Goal: Information Seeking & Learning: Check status

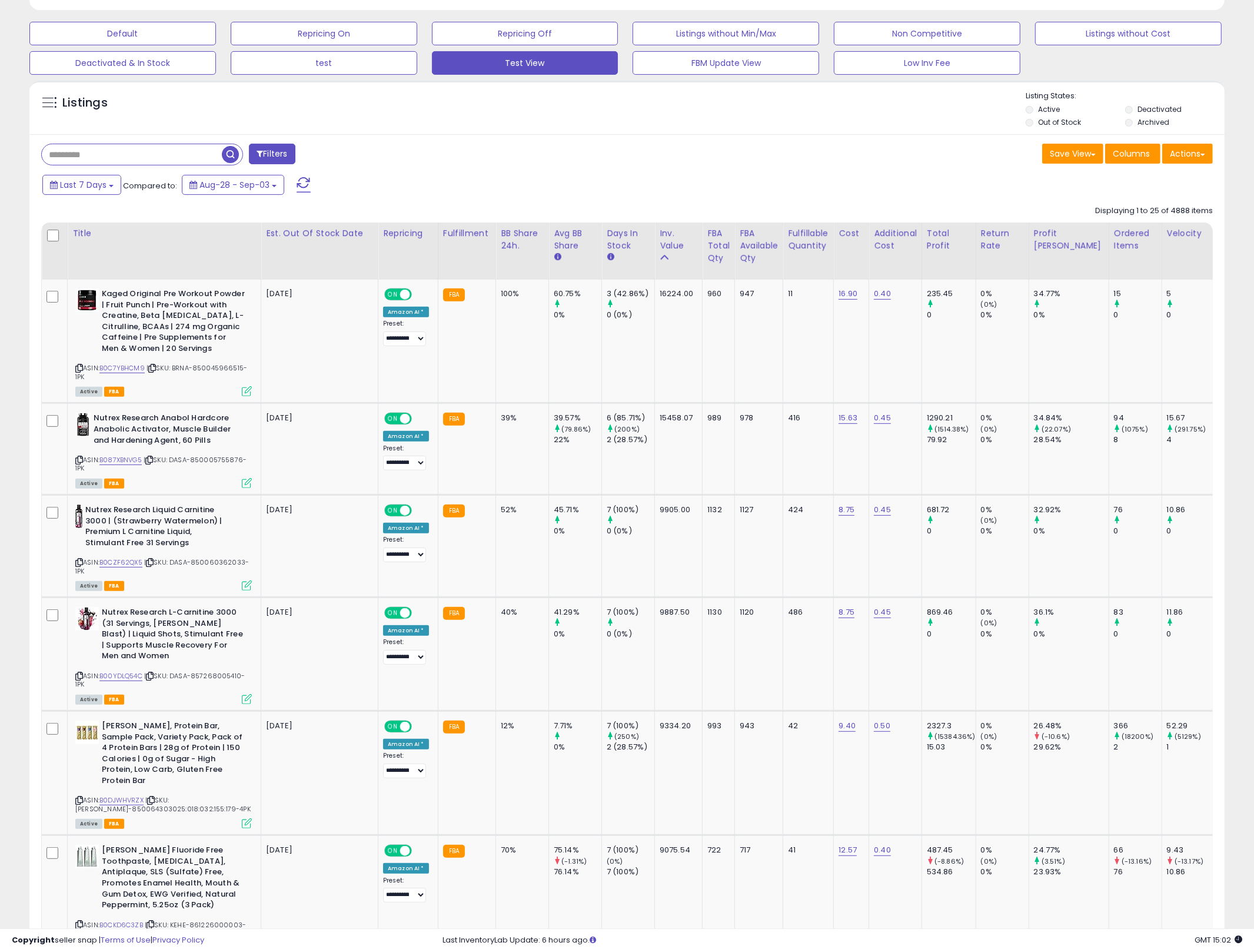
scroll to position [363, 0]
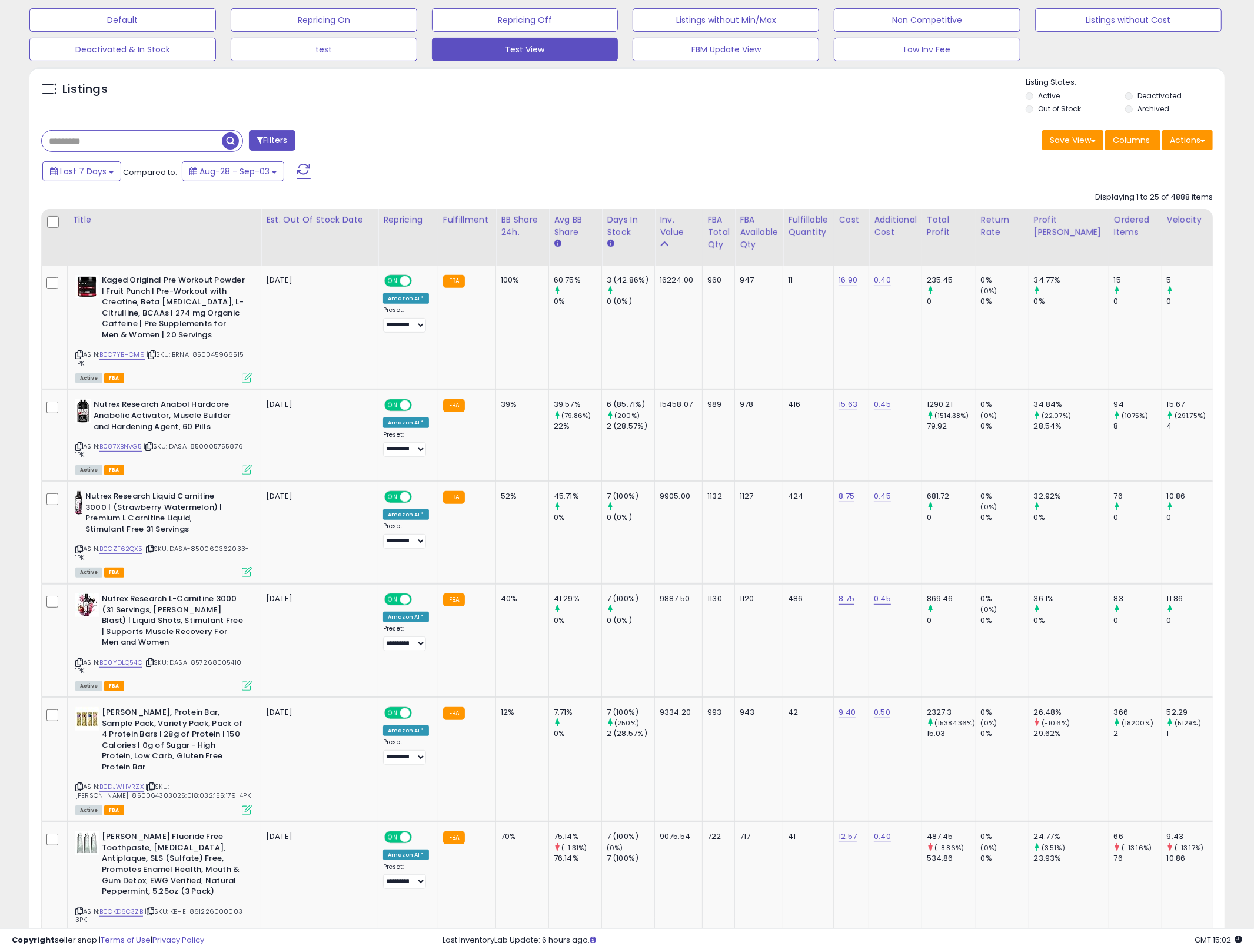
click at [183, 139] on input "text" at bounding box center [132, 141] width 180 height 21
click at [183, 139] on input "text" at bounding box center [190, 141] width 295 height 21
type input "*********"
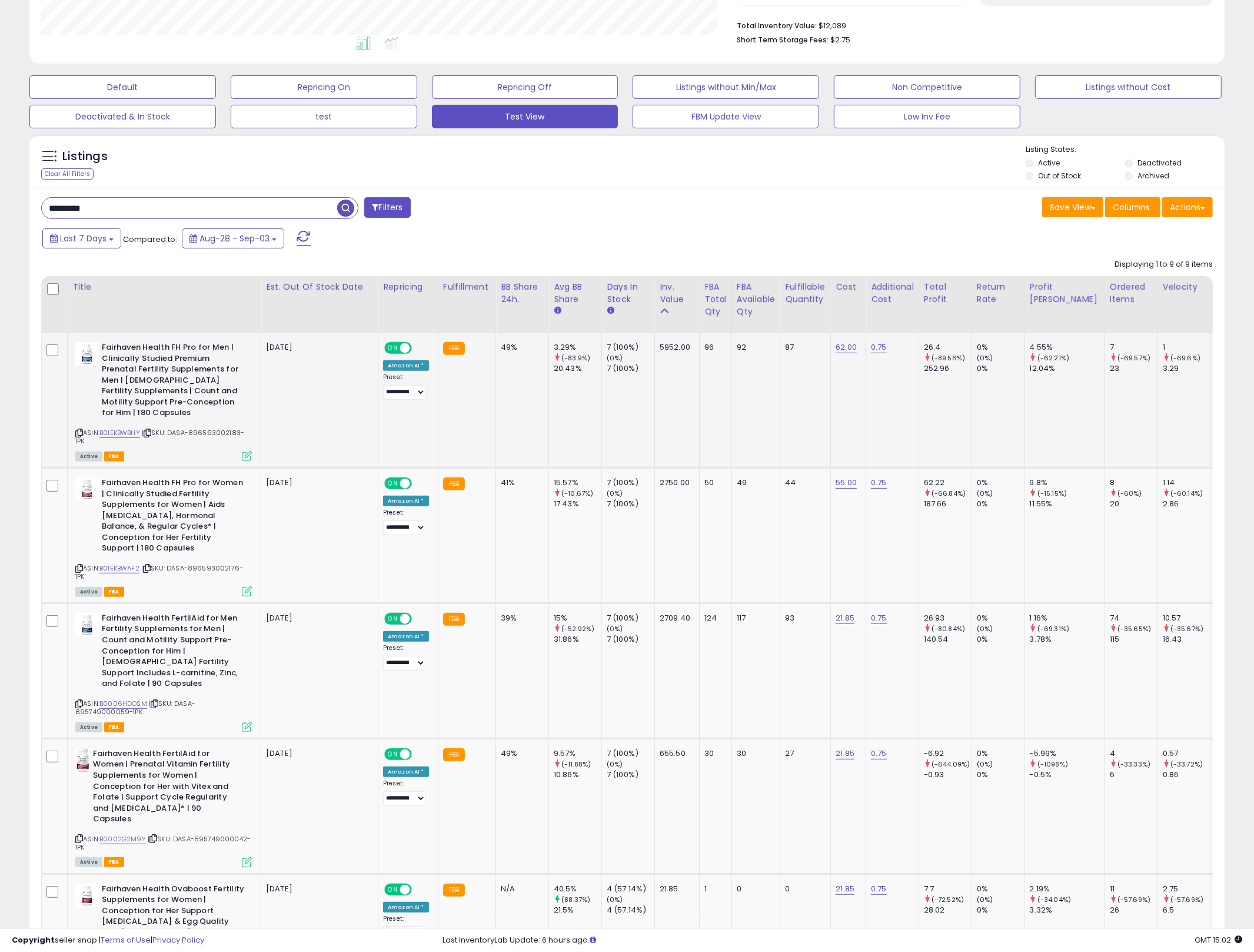
scroll to position [242, 694]
click at [83, 428] on span "| SKU: DASA-896593002183-1PK" at bounding box center [159, 436] width 169 height 18
click at [79, 430] on icon at bounding box center [79, 432] width 8 height 7
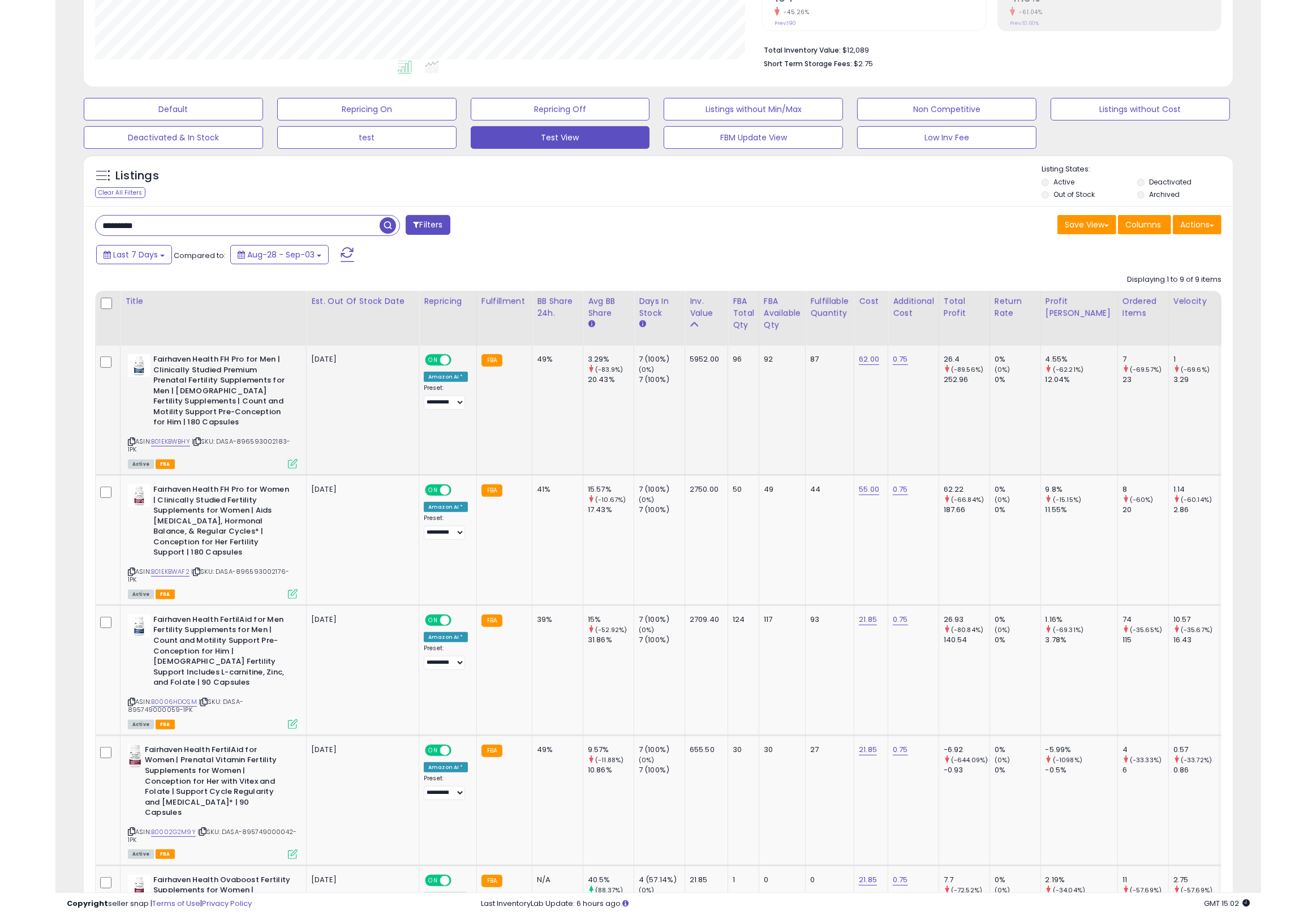
scroll to position [280, 0]
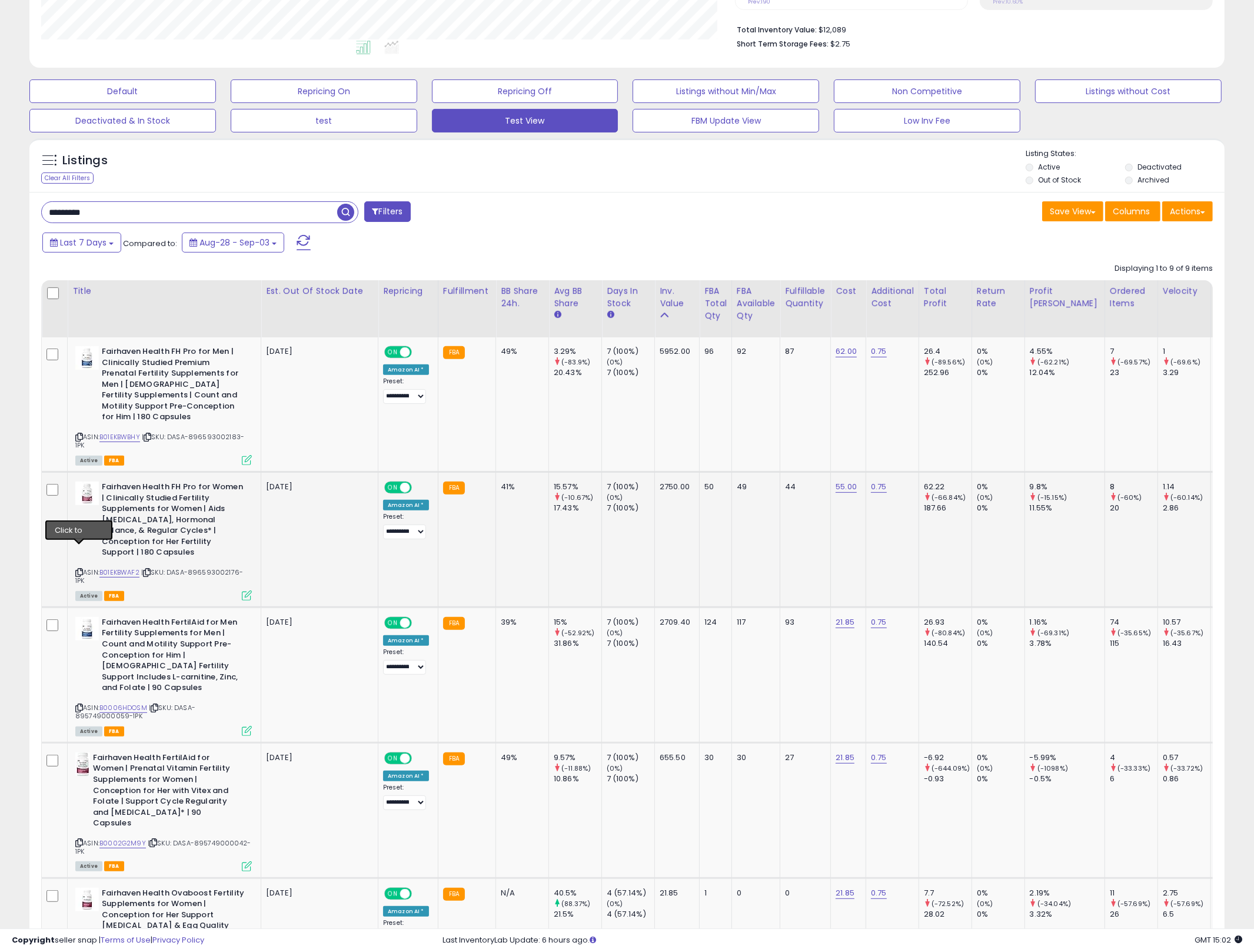
click at [77, 569] on icon at bounding box center [79, 572] width 8 height 7
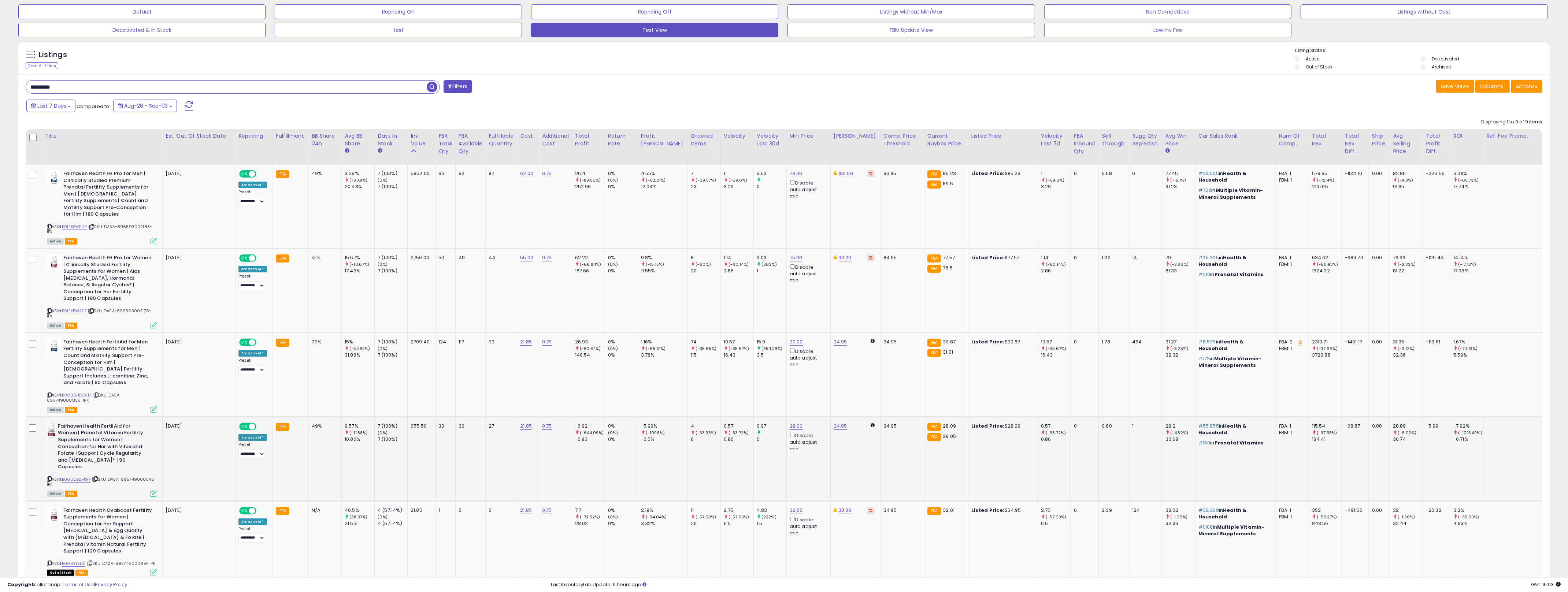
scroll to position [0, 0]
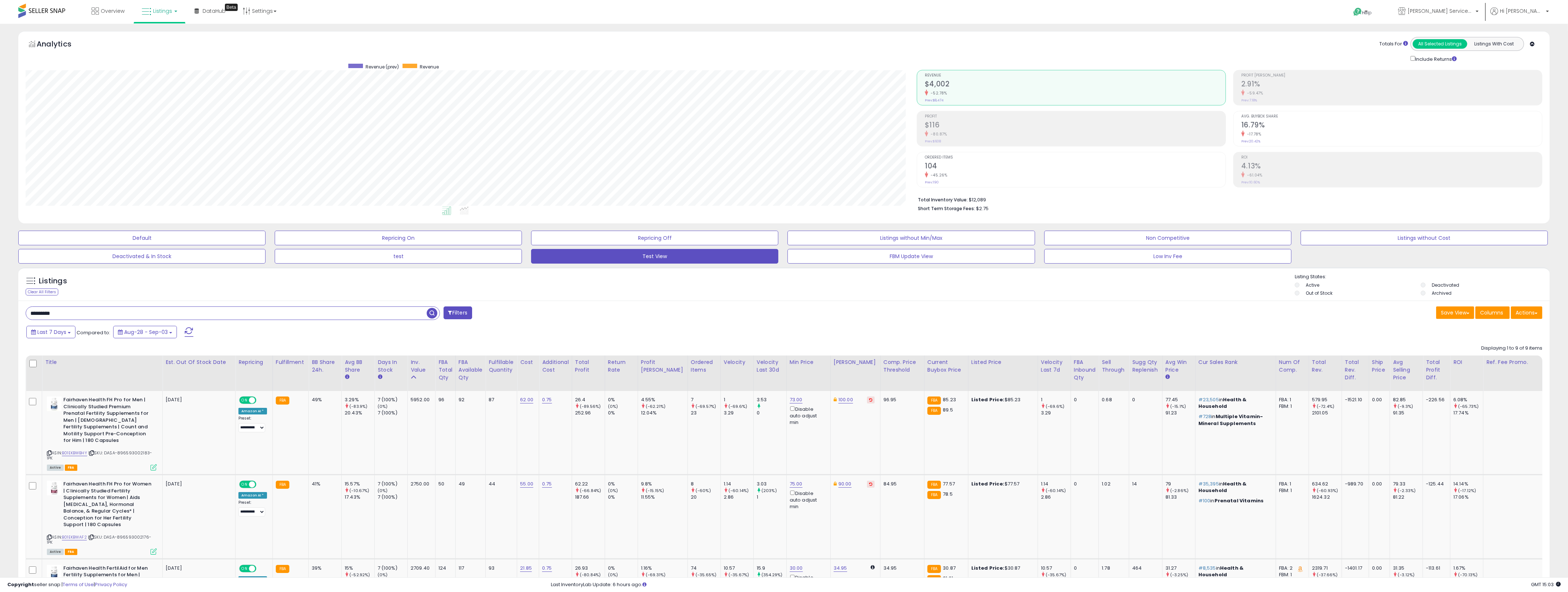
click at [395, 308] on input "*********" at bounding box center [226, 313] width 401 height 13
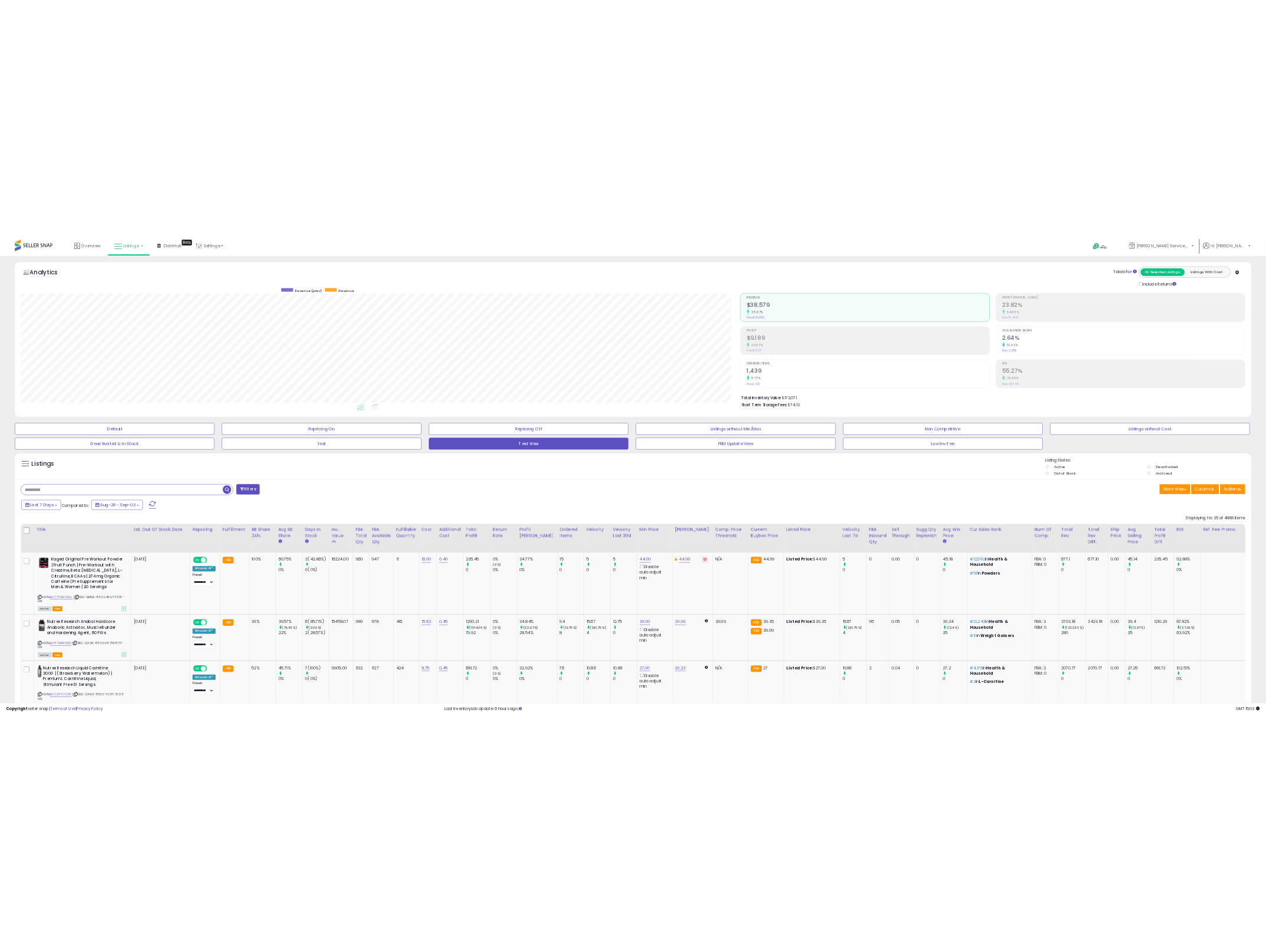
scroll to position [588500, 588014]
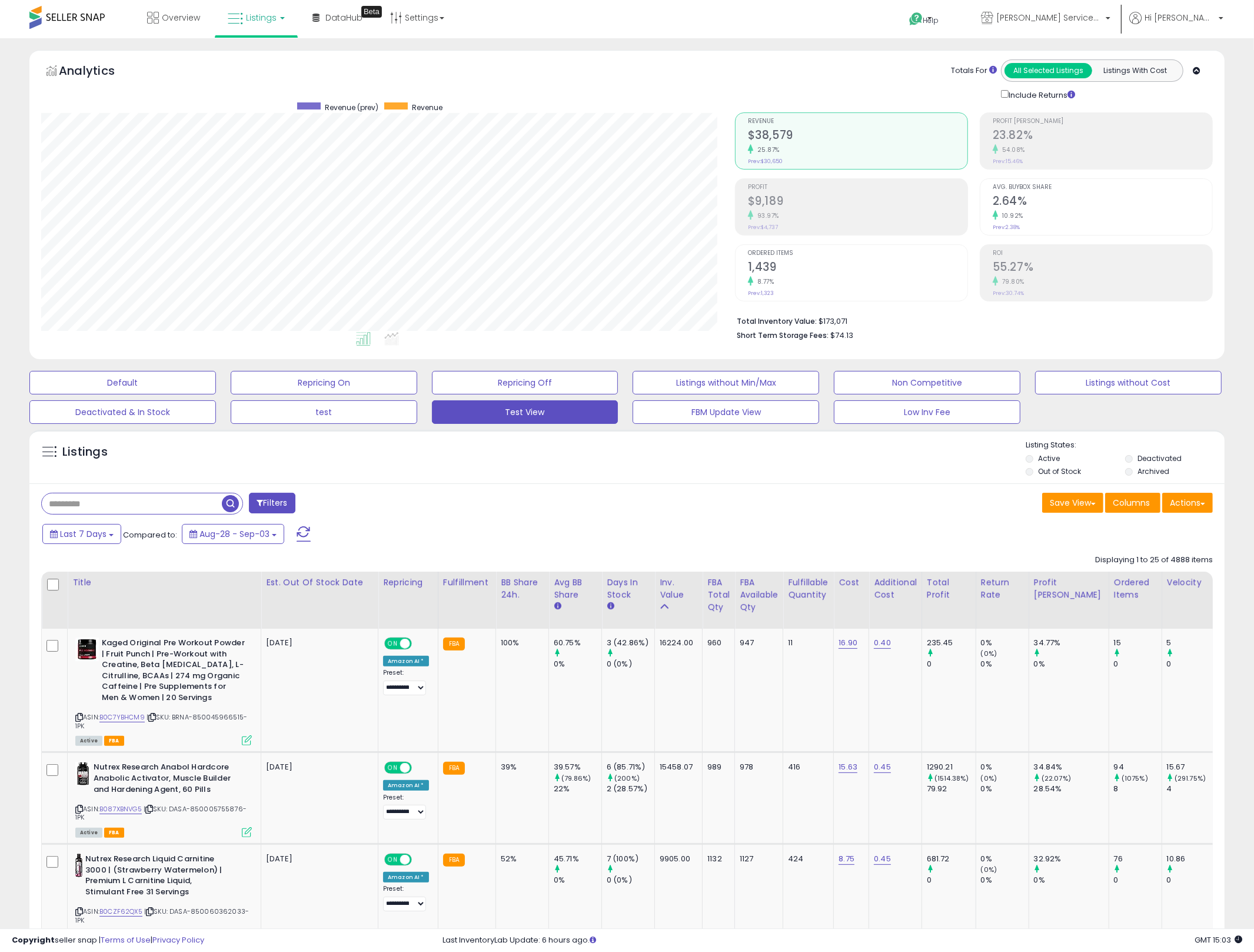
click at [872, 203] on h2 "$9,189" at bounding box center [858, 203] width 219 height 16
click at [870, 161] on div "Revenue $38,579 25.87% Prev: $30,650" at bounding box center [858, 140] width 219 height 53
click at [77, 714] on icon at bounding box center [79, 717] width 8 height 7
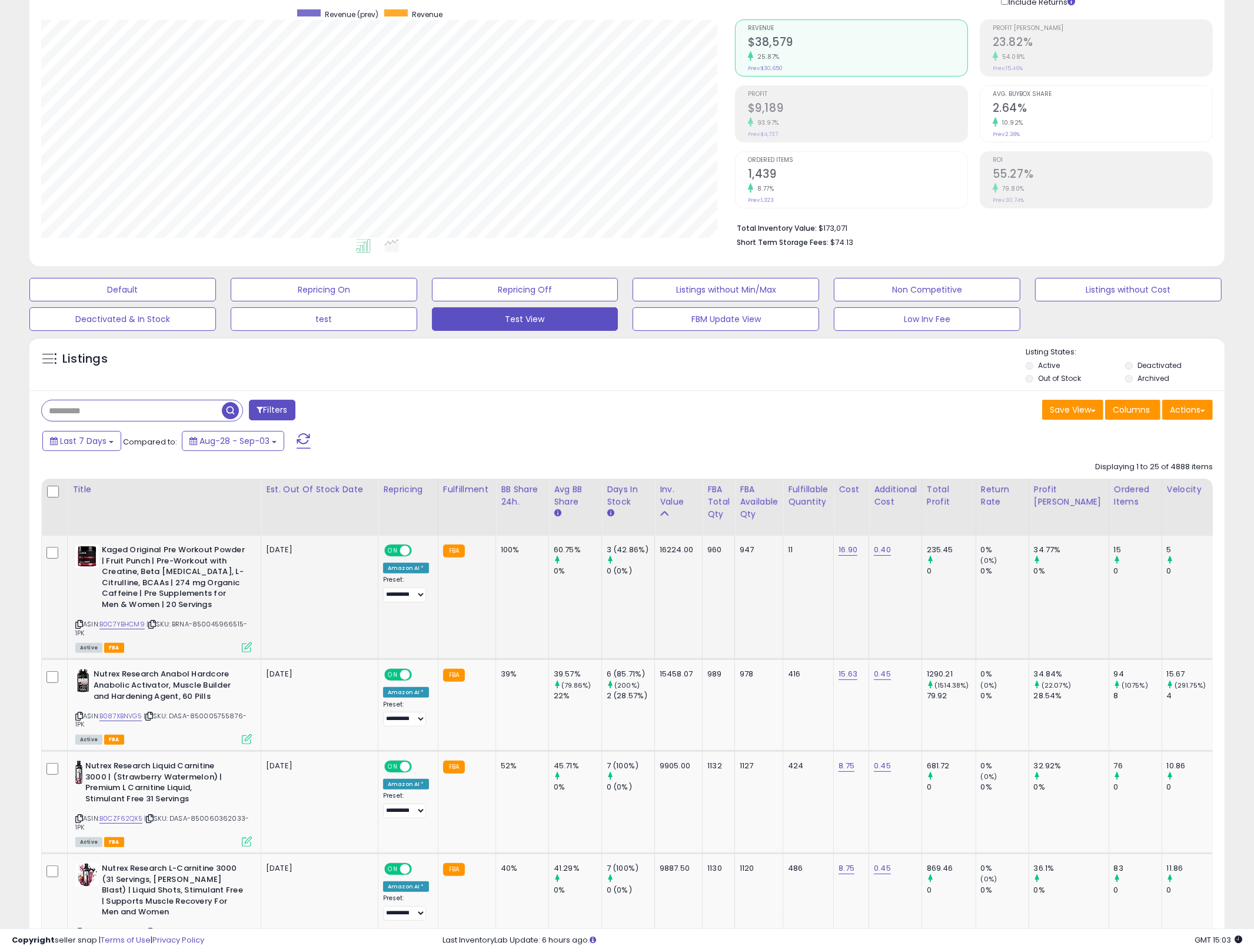
scroll to position [476, 0]
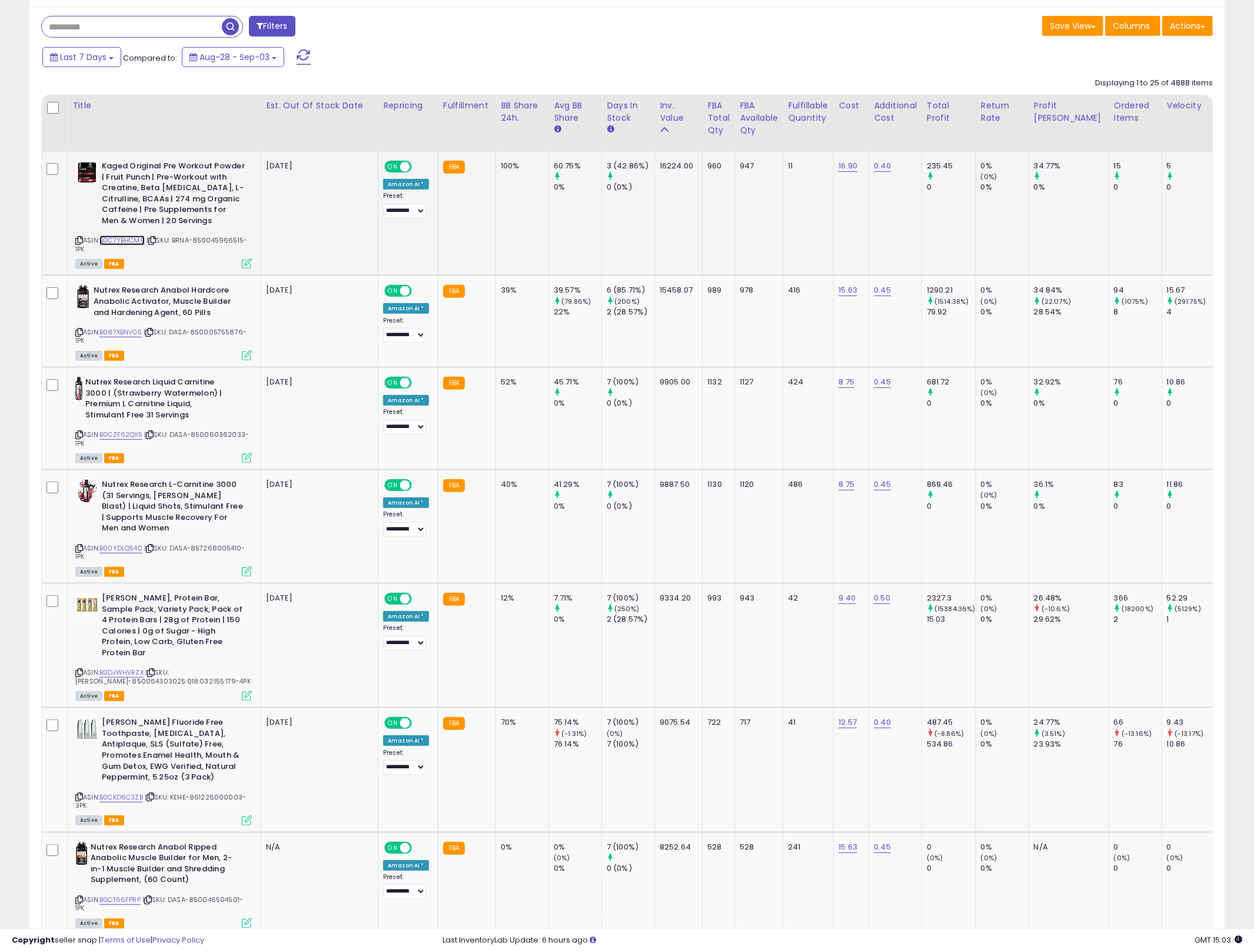
click at [119, 240] on link "B0C7YBHCM9" at bounding box center [122, 241] width 45 height 10
click at [714, 446] on td "1132" at bounding box center [718, 418] width 32 height 103
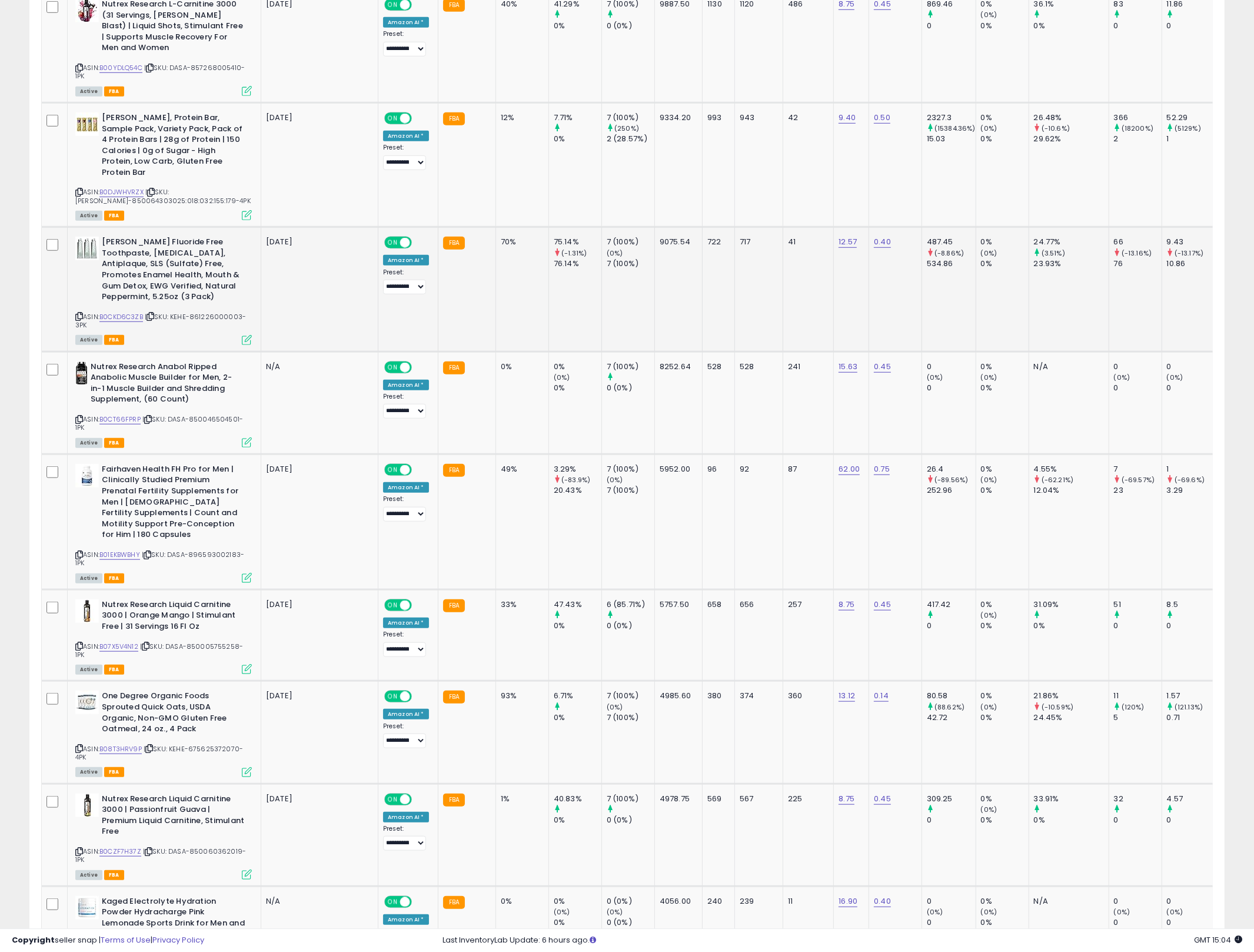
scroll to position [1244, 0]
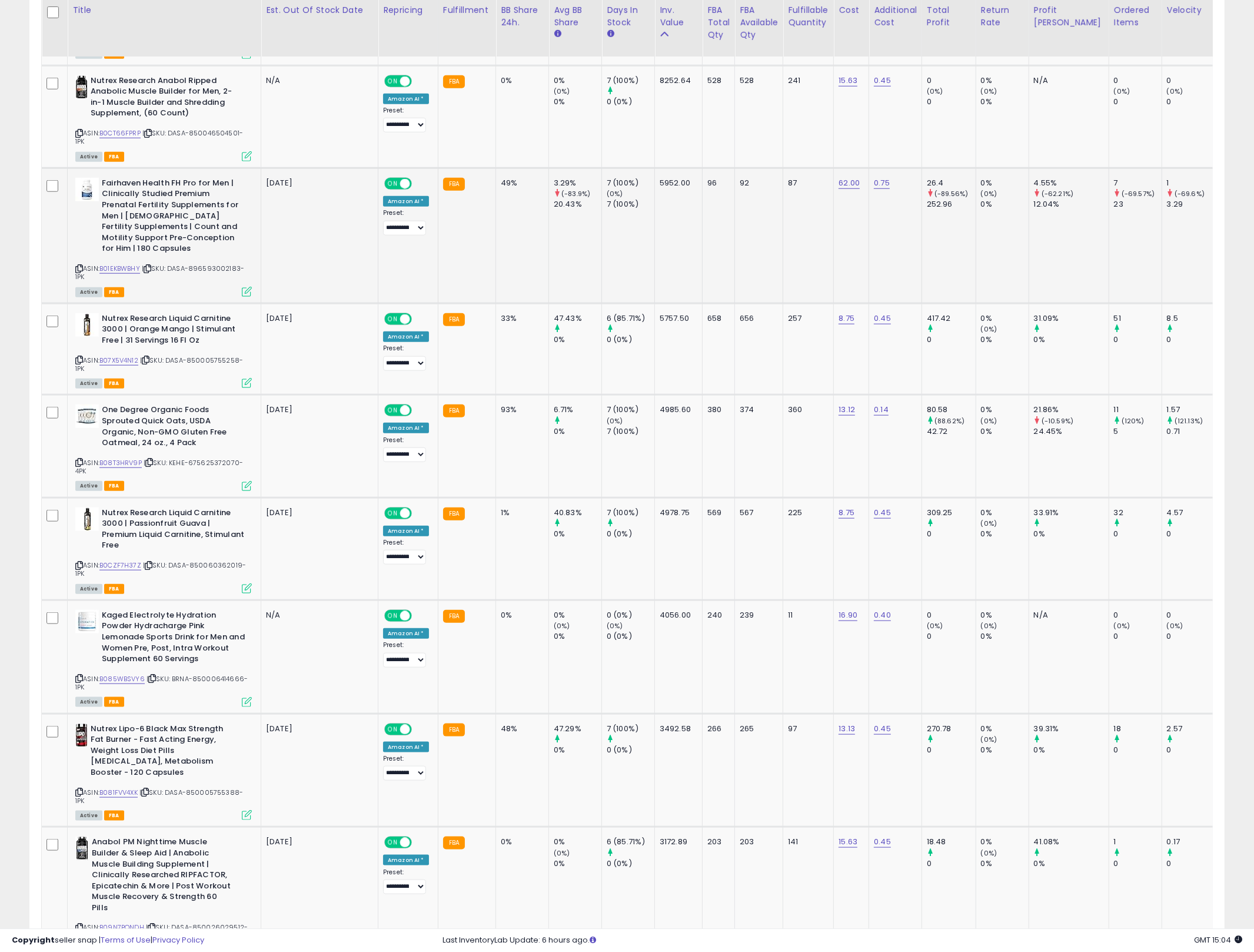
click at [958, 241] on td "26.4 (-89.56%) 252.96" at bounding box center [948, 235] width 54 height 135
drag, startPoint x: 958, startPoint y: 241, endPoint x: 493, endPoint y: 172, distance: 470.1
click at [496, 172] on td "49%" at bounding box center [522, 235] width 53 height 135
drag, startPoint x: 493, startPoint y: 172, endPoint x: 843, endPoint y: 224, distance: 353.8
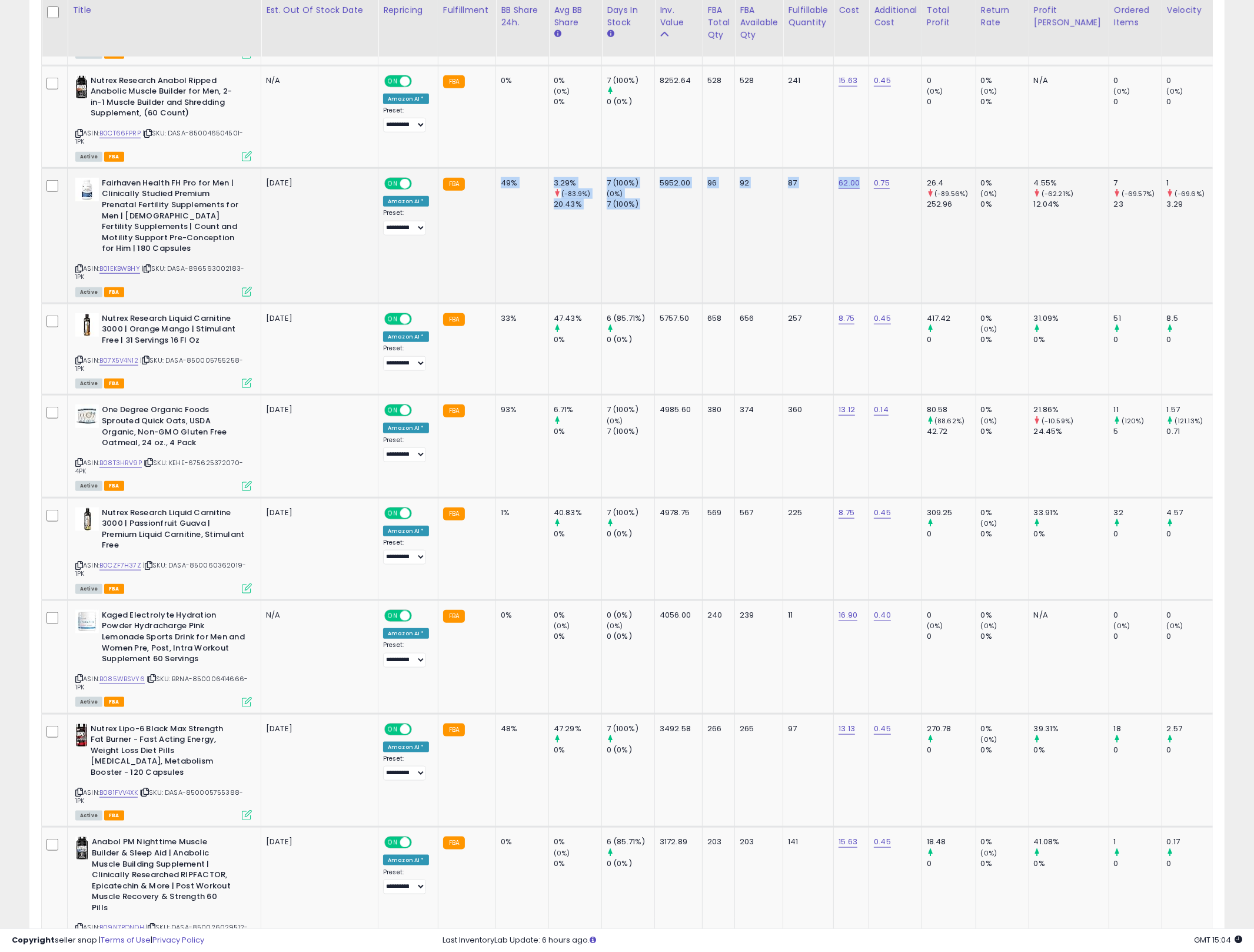
click at [870, 217] on td "0.75" at bounding box center [896, 235] width 53 height 135
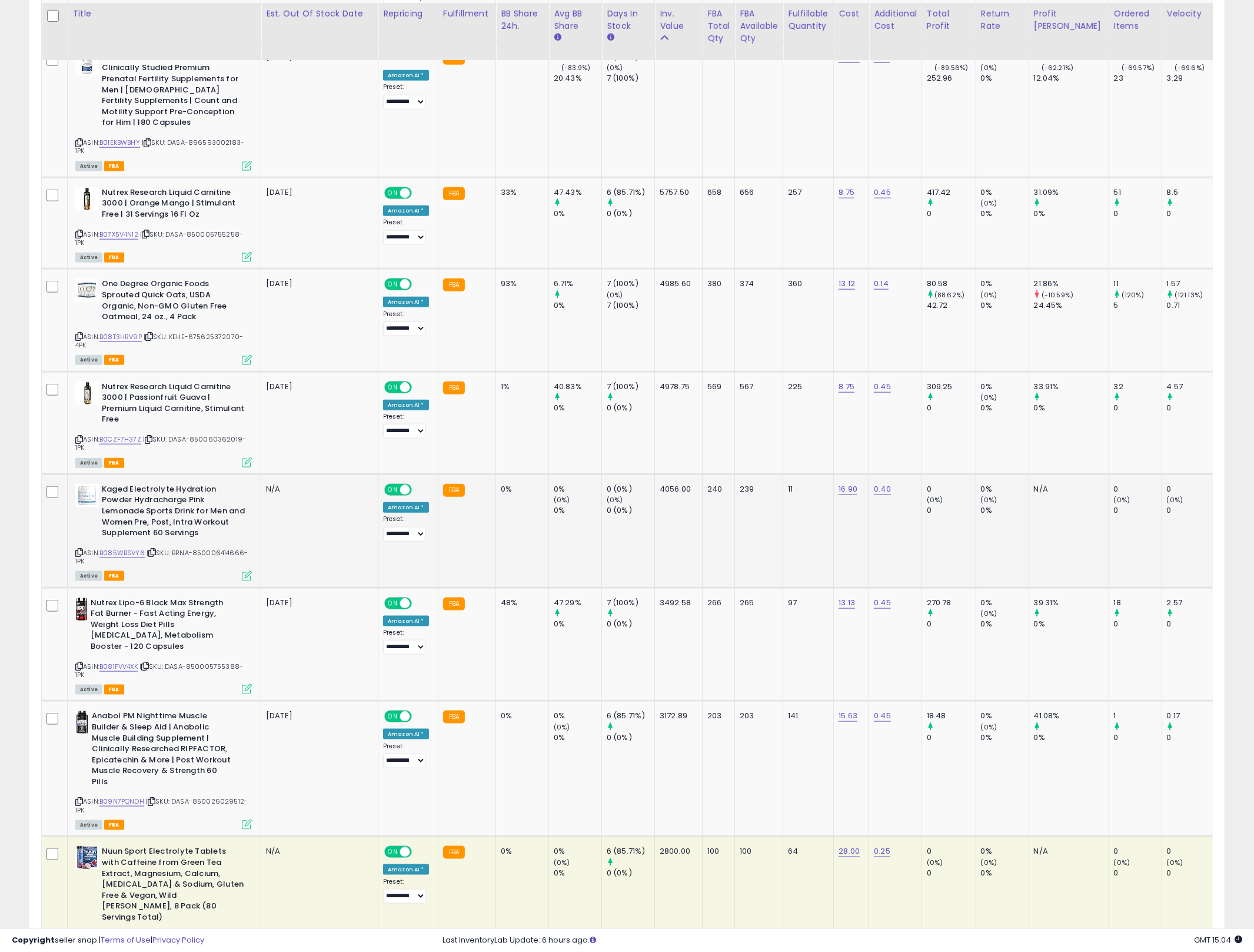
scroll to position [1374, 0]
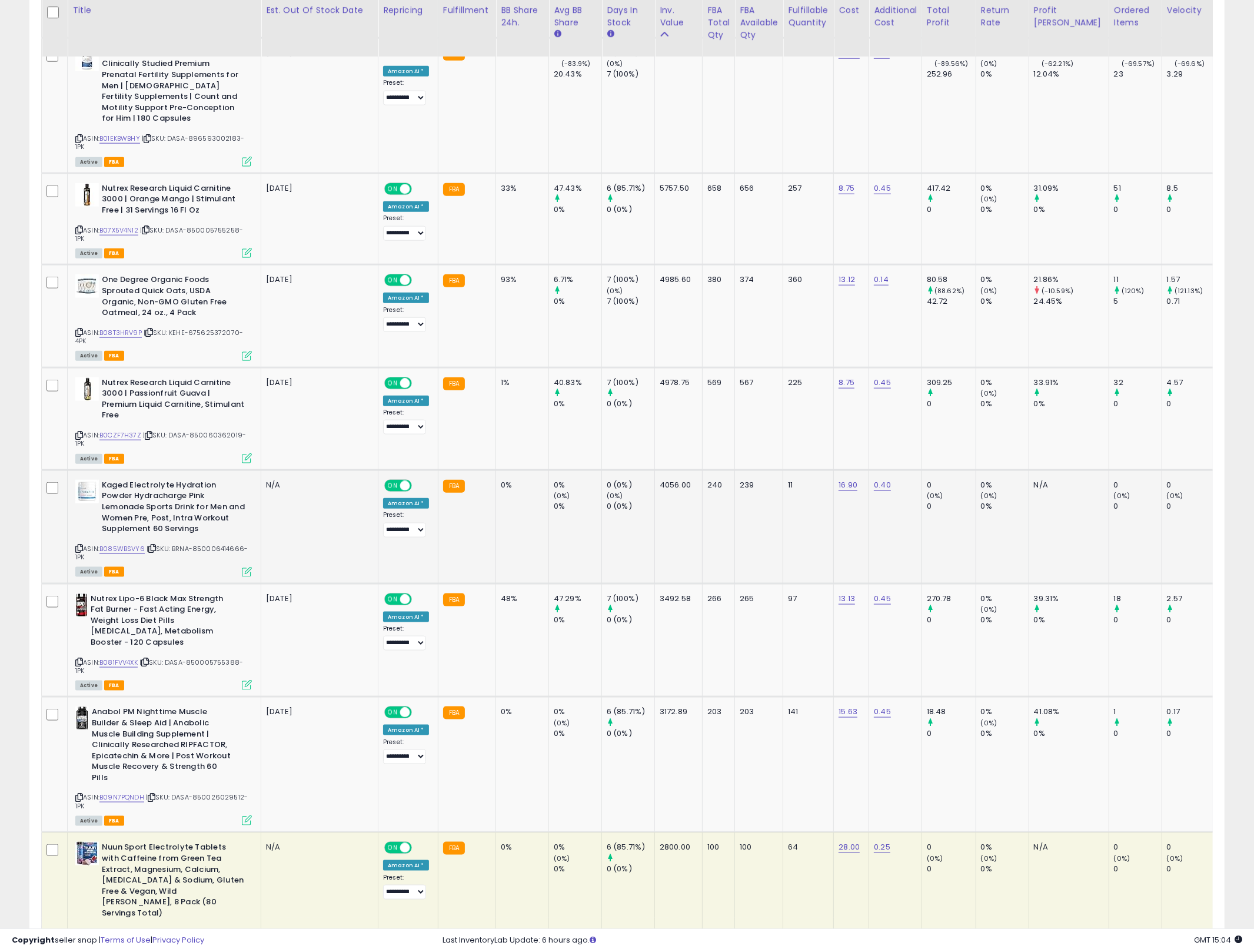
click at [898, 482] on td "0.40" at bounding box center [896, 526] width 53 height 113
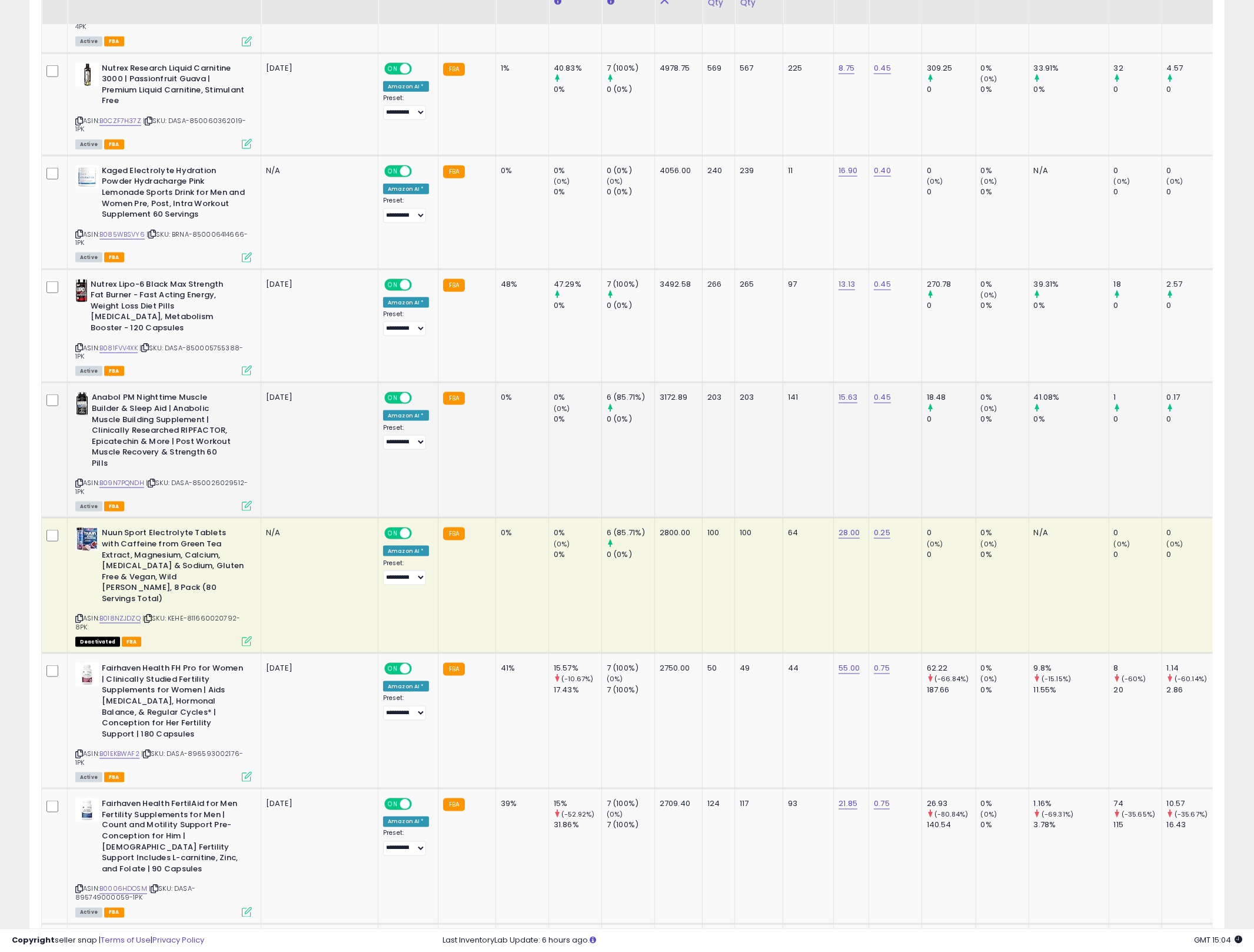
scroll to position [1751, 0]
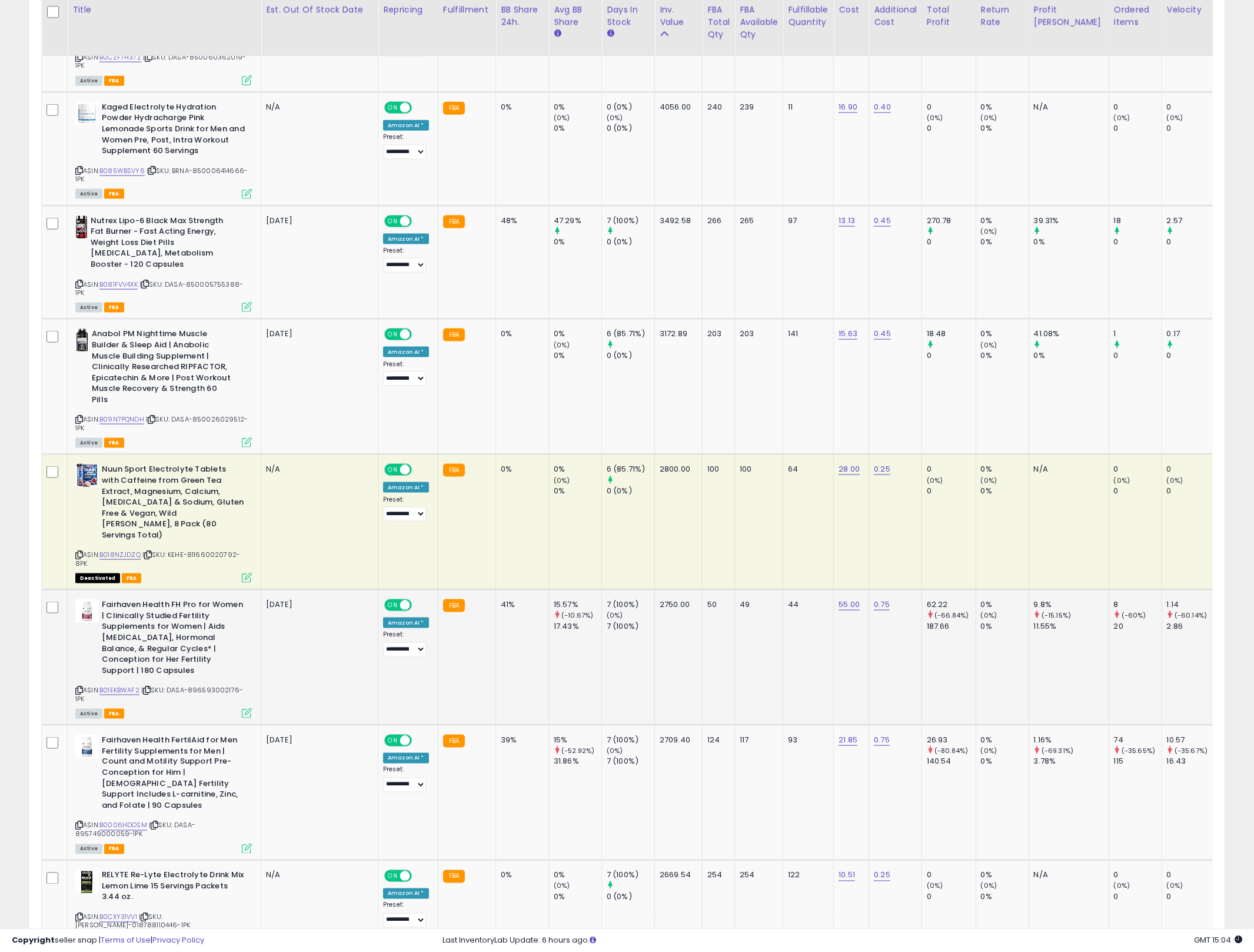
click at [499, 590] on td "41%" at bounding box center [522, 657] width 53 height 135
drag, startPoint x: 499, startPoint y: 588, endPoint x: 823, endPoint y: 577, distance: 324.2
click at [823, 590] on td "44" at bounding box center [809, 657] width 51 height 135
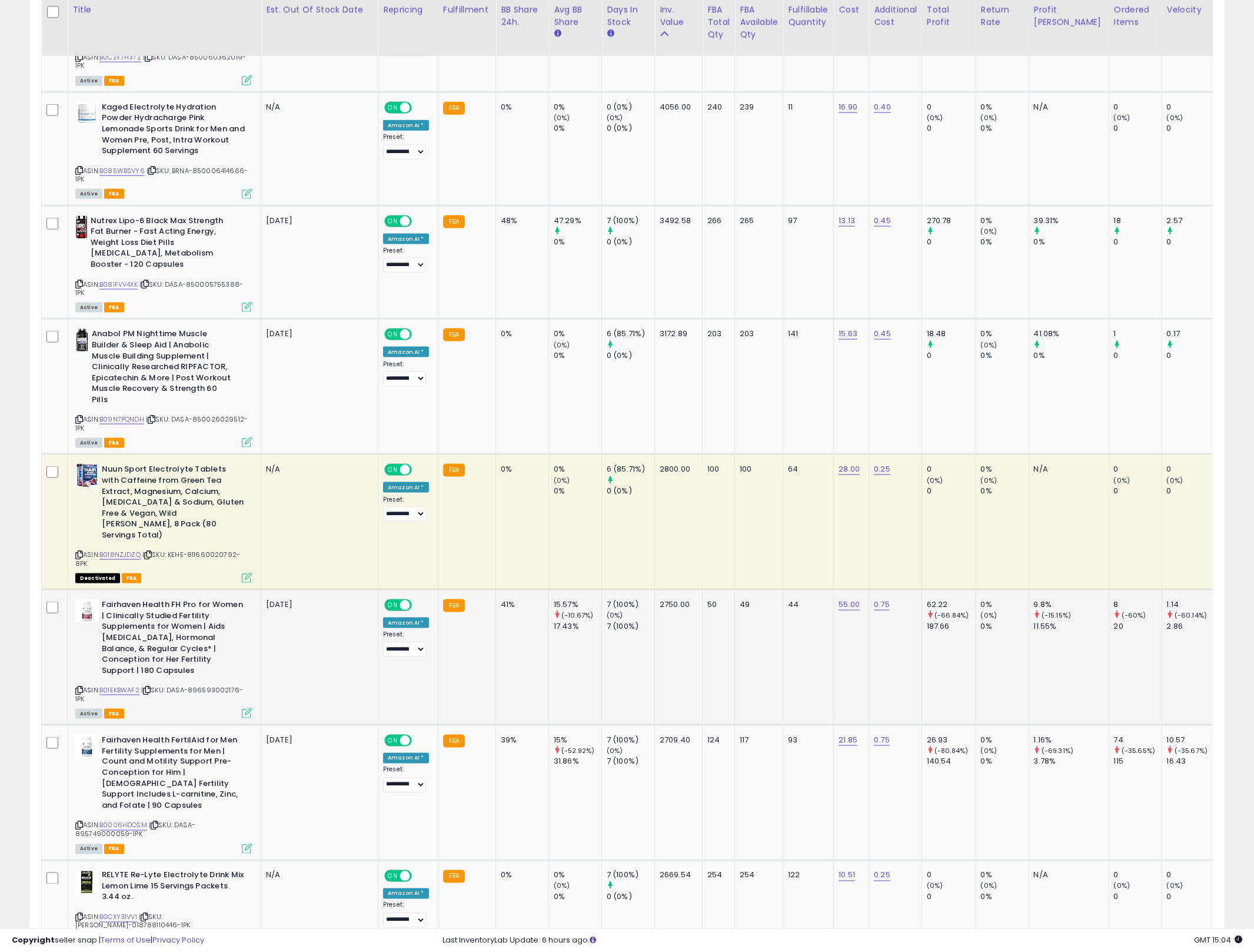
click at [823, 590] on td "44" at bounding box center [809, 657] width 51 height 135
drag, startPoint x: 823, startPoint y: 577, endPoint x: 546, endPoint y: 540, distance: 279.5
click at [549, 590] on td "15.57% (-10.67%) 17.43%" at bounding box center [575, 657] width 53 height 135
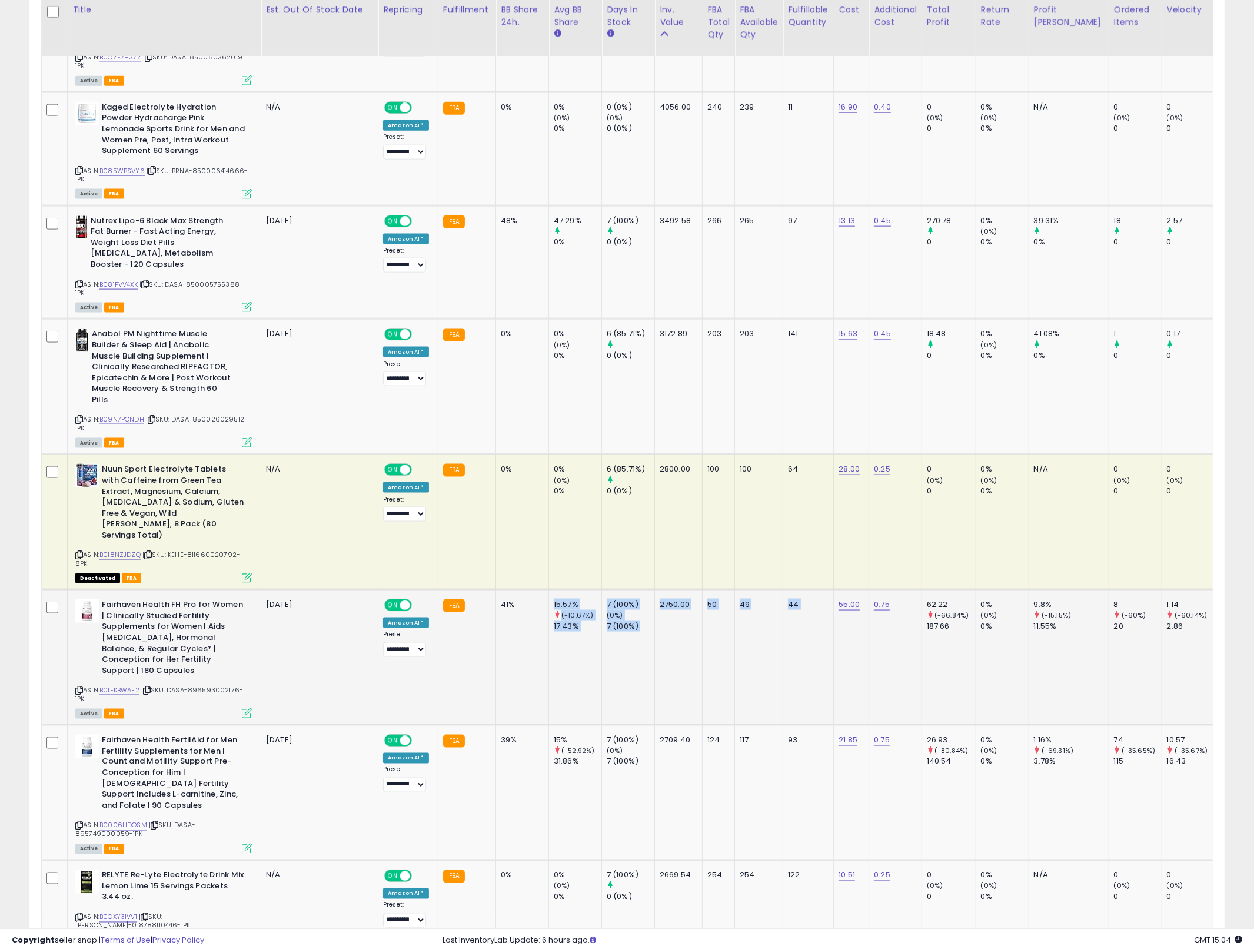
drag, startPoint x: 546, startPoint y: 540, endPoint x: 791, endPoint y: 571, distance: 247.0
click at [791, 590] on td "44" at bounding box center [809, 657] width 51 height 135
drag, startPoint x: 791, startPoint y: 571, endPoint x: 557, endPoint y: 540, distance: 236.0
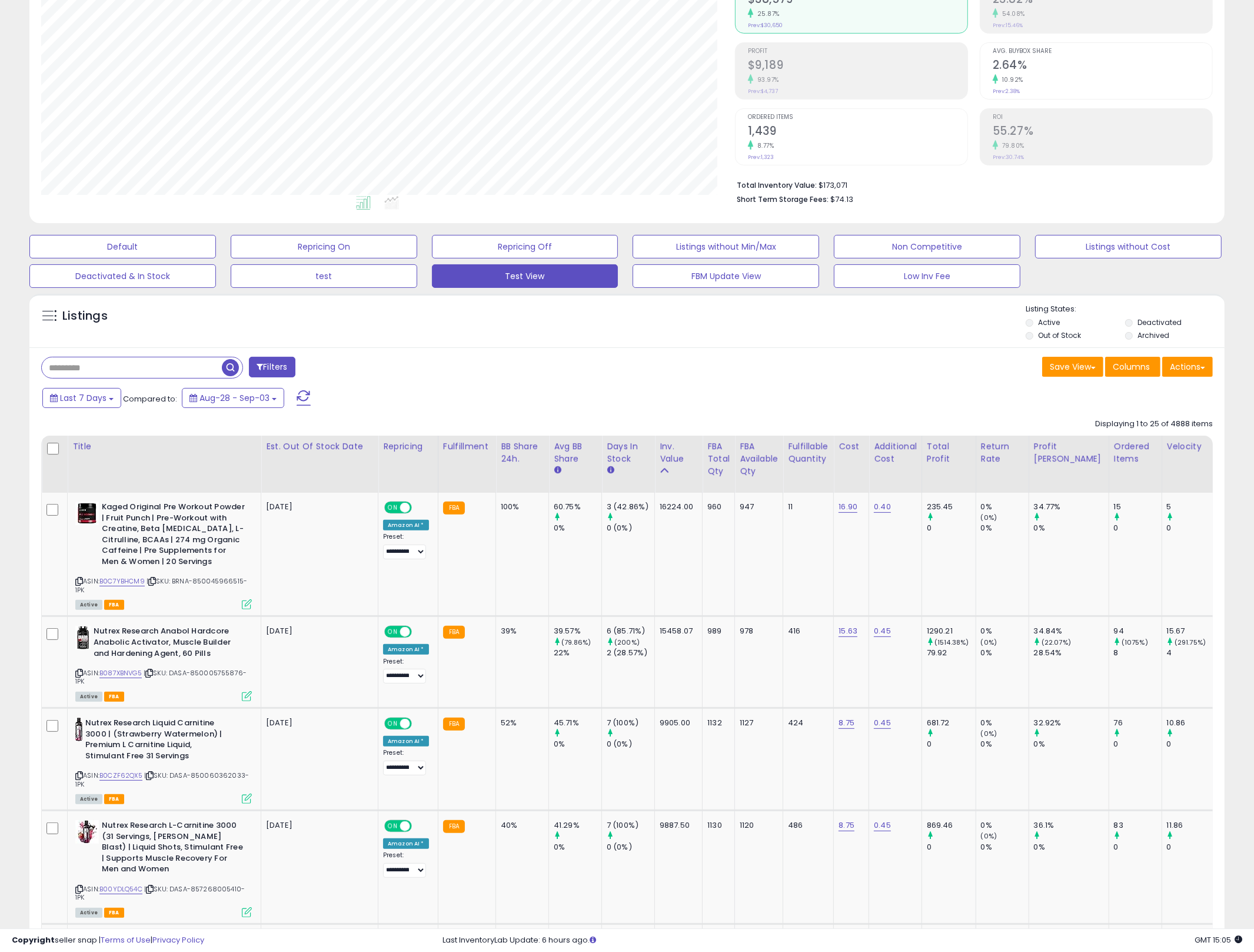
scroll to position [0, 0]
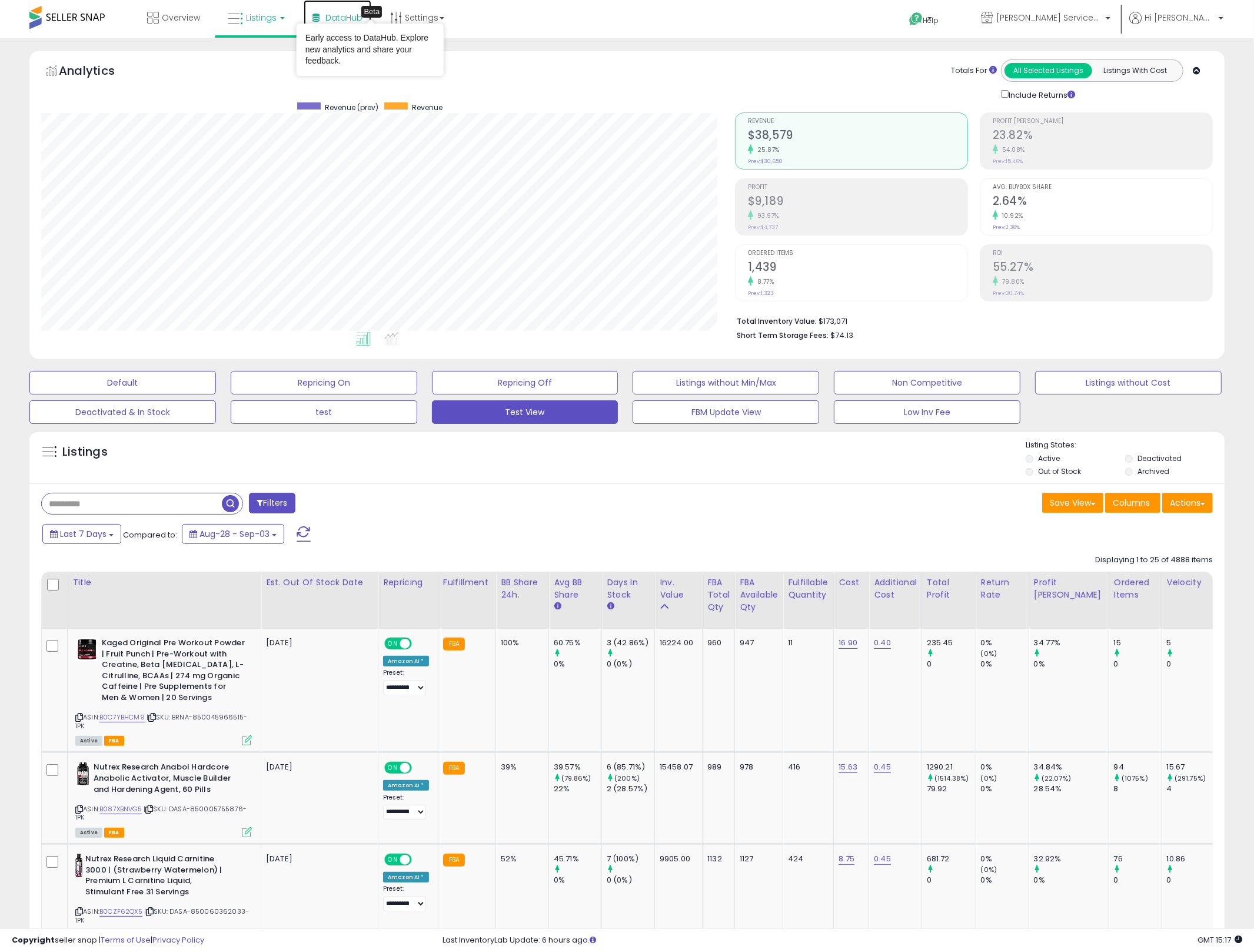
click at [332, 18] on span "DataHub" at bounding box center [344, 18] width 37 height 12
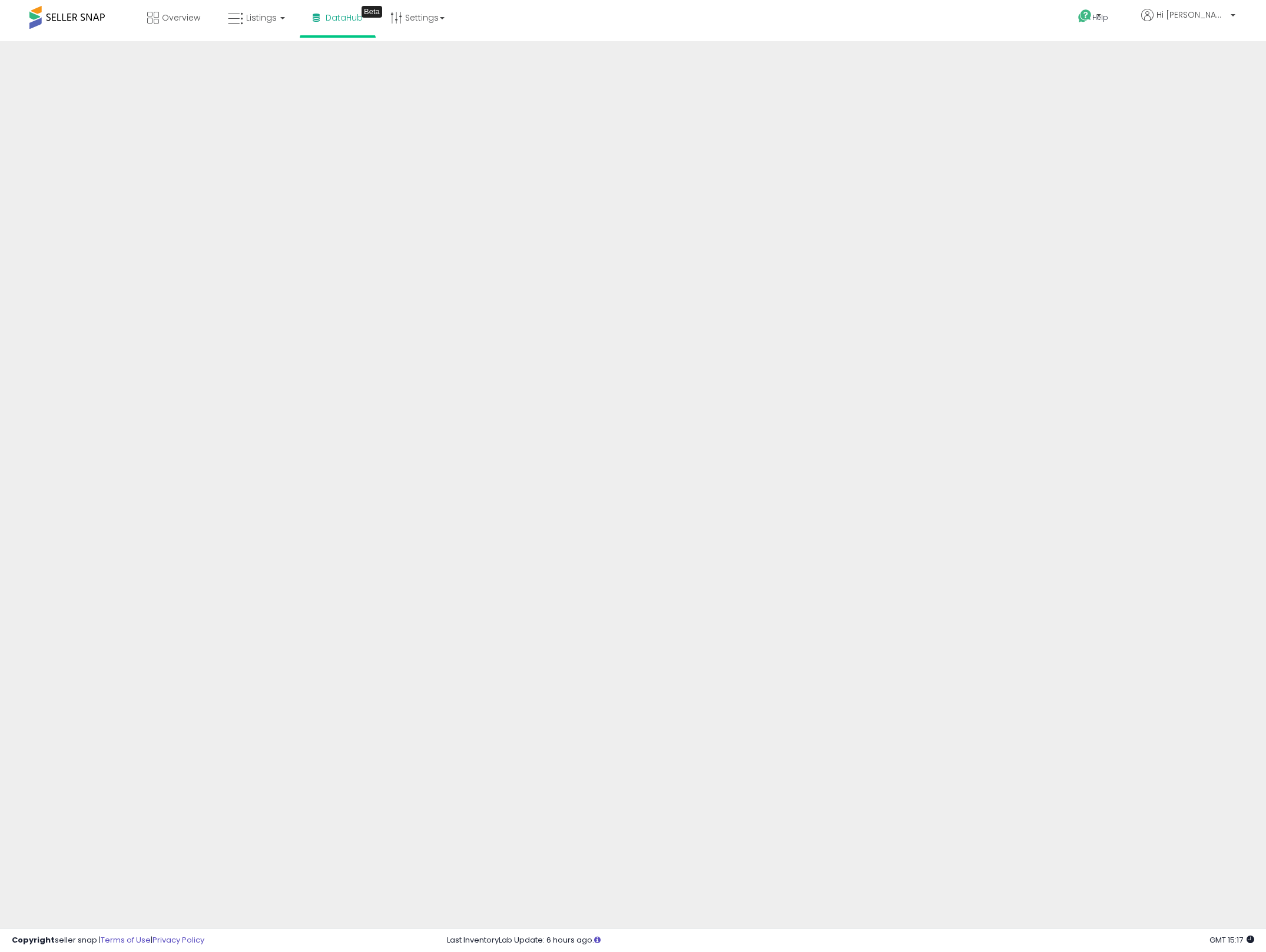
click at [554, 25] on div "Overview Listings DataHub Beta" at bounding box center [410, 24] width 837 height 50
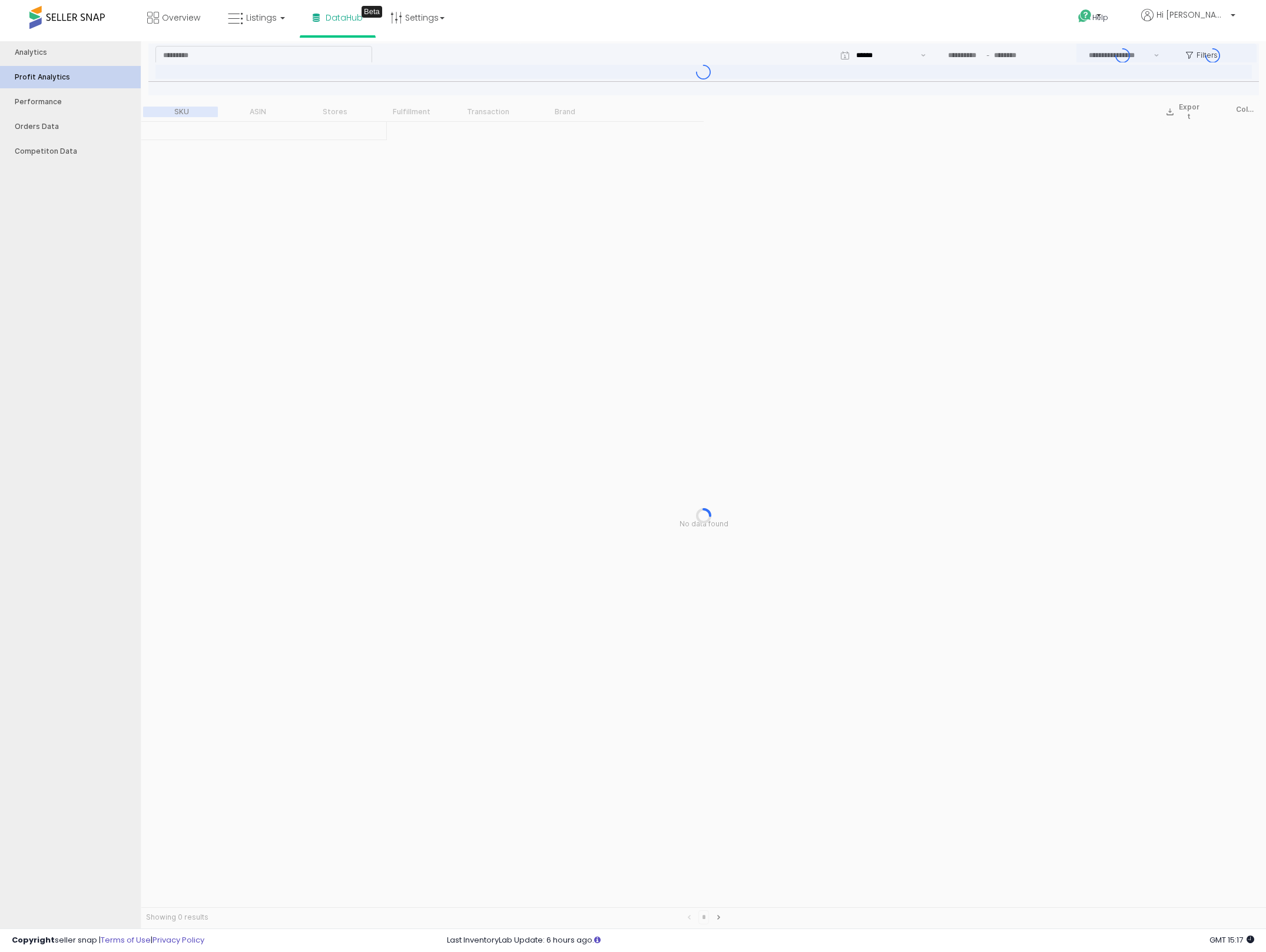
type input "***"
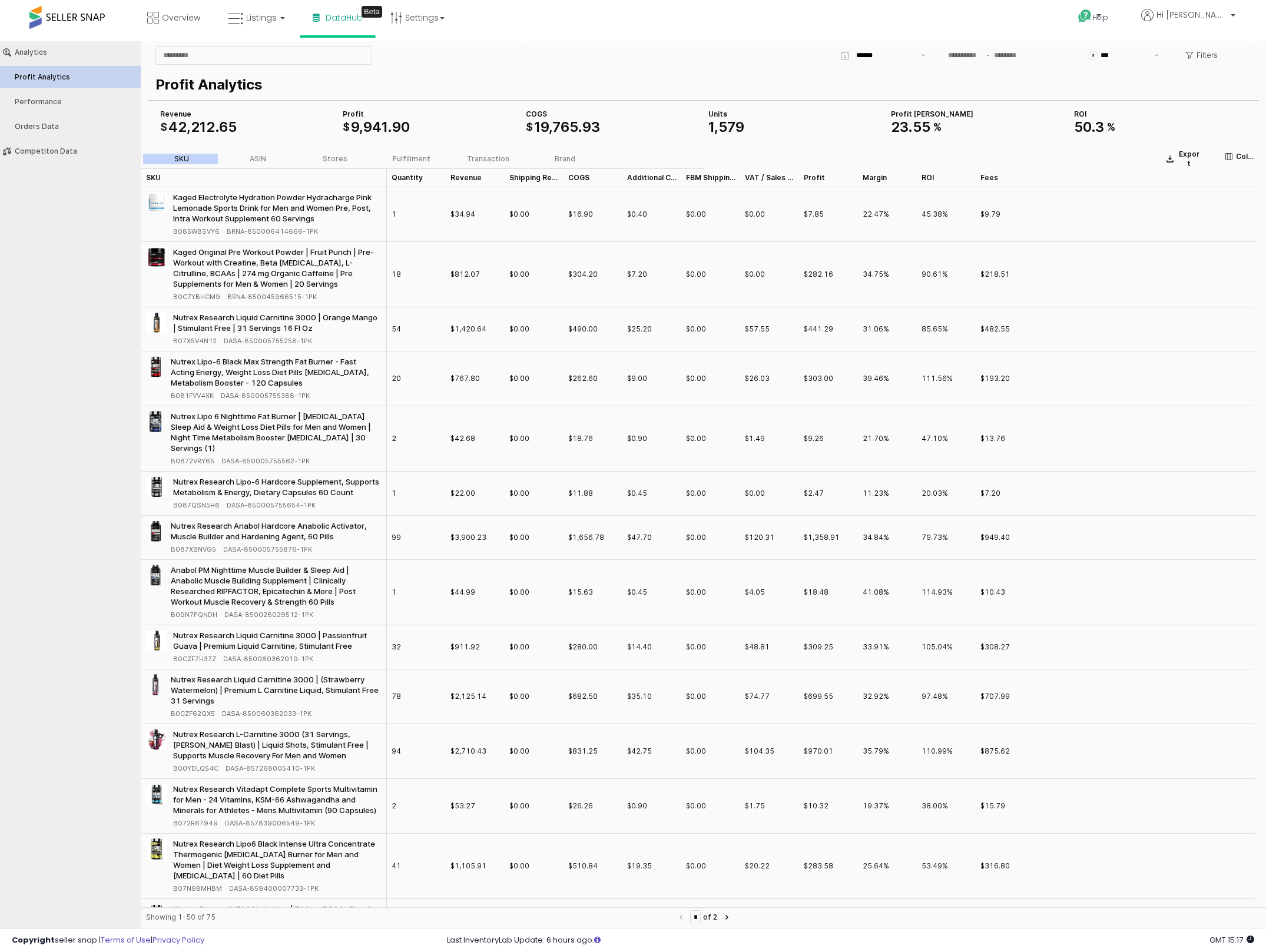
click at [533, 32] on div "Overview Listings DataHub Beta" at bounding box center [410, 24] width 837 height 50
click at [83, 153] on div "Competiton Data" at bounding box center [76, 151] width 123 height 8
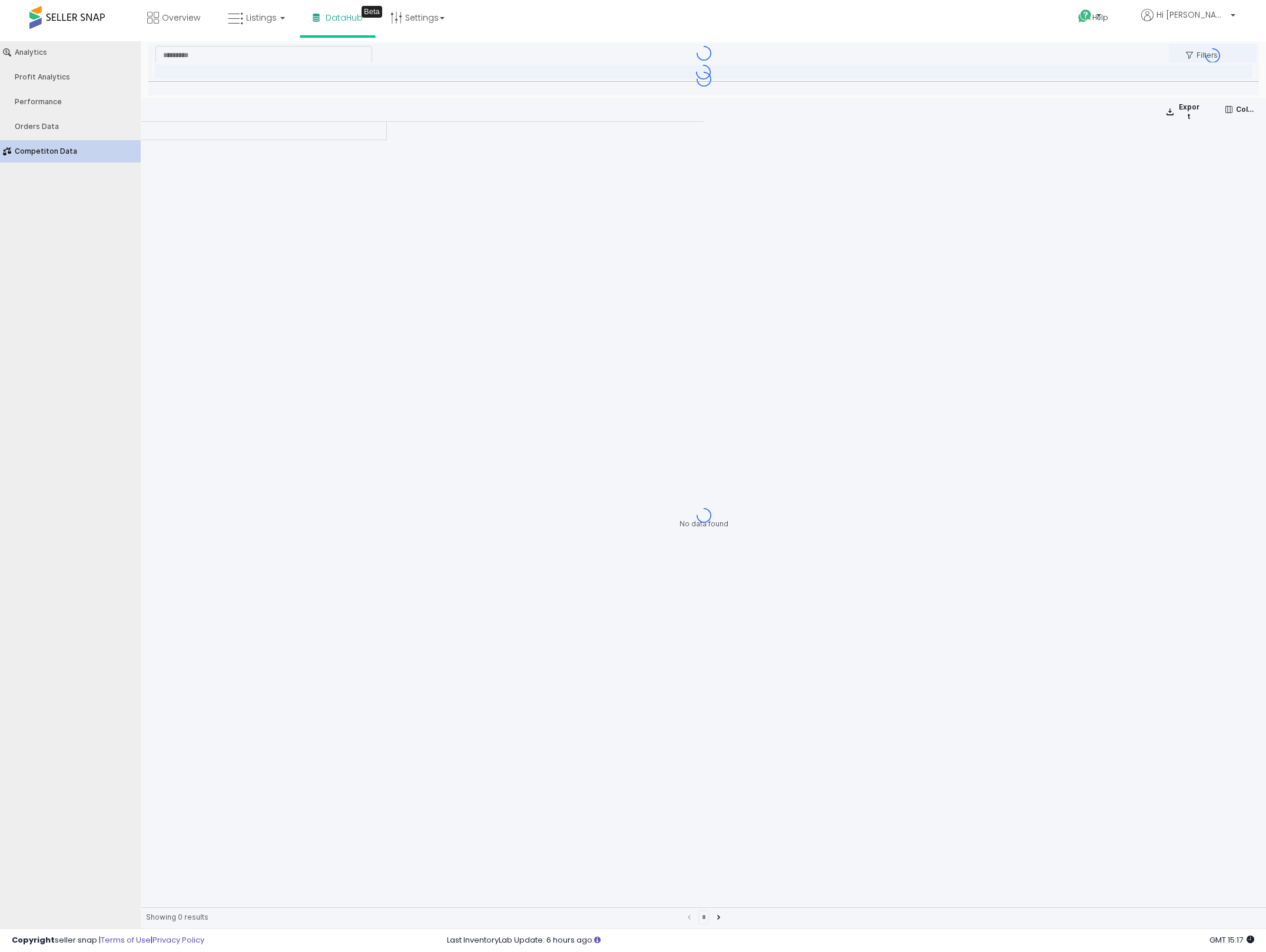
click at [568, 12] on div "Overview Listings DataHub Beta" at bounding box center [410, 24] width 837 height 50
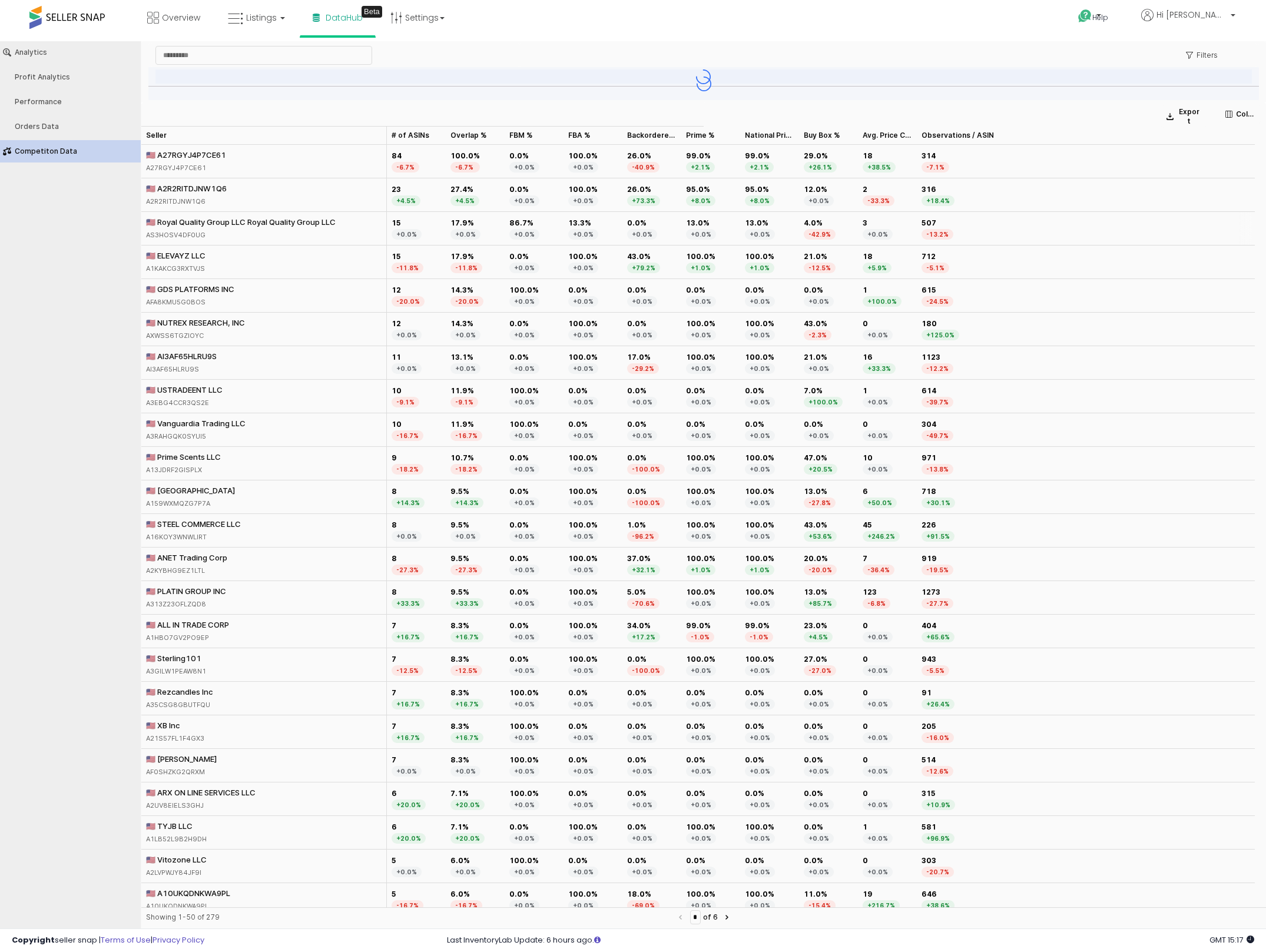
click at [234, 219] on div "🇺🇸 Royal Quality Group LLC Royal Quality Group LLC" at bounding box center [241, 221] width 190 height 11
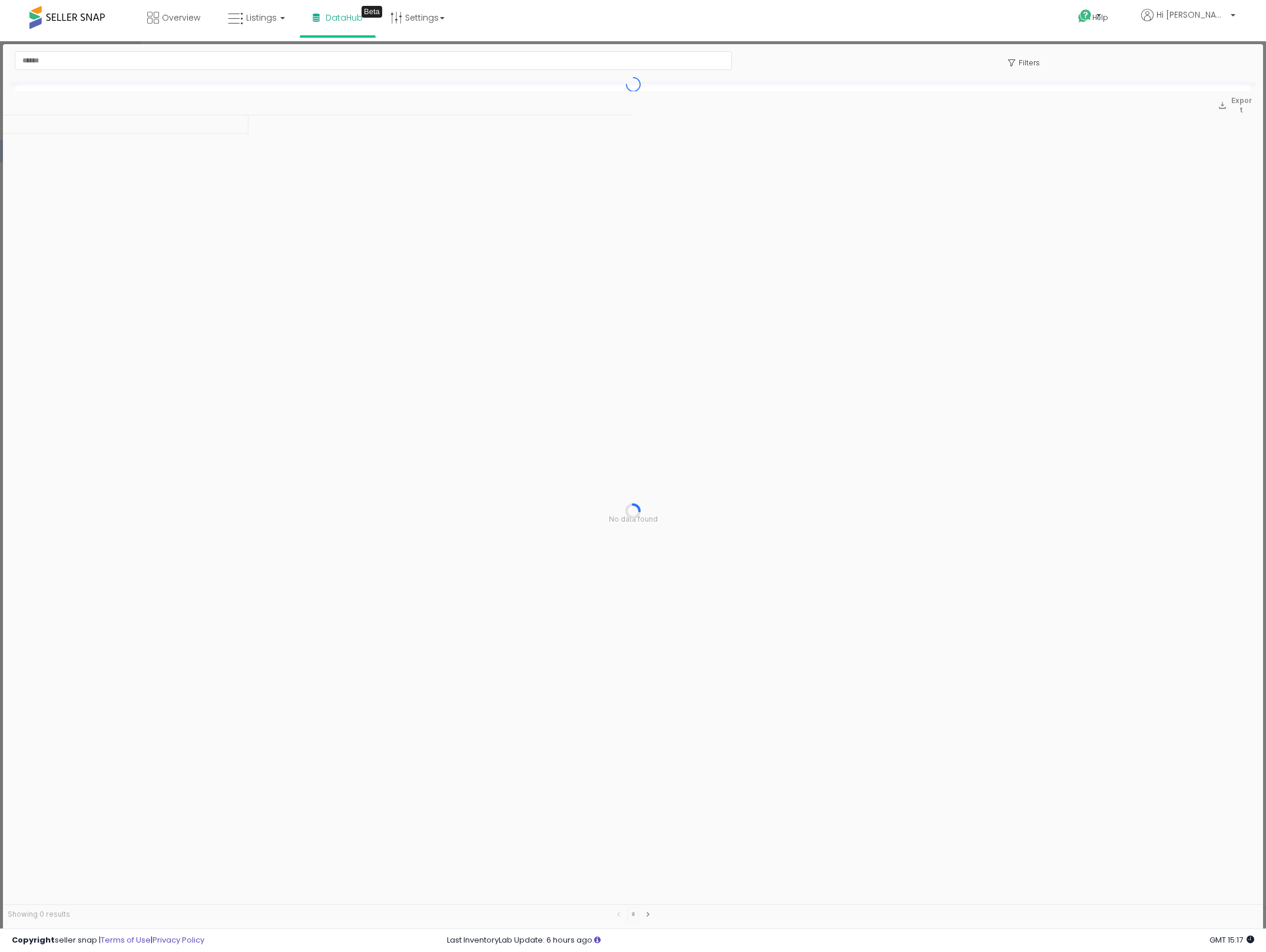
click at [270, 221] on div at bounding box center [633, 510] width 1260 height 839
drag, startPoint x: 248, startPoint y: 220, endPoint x: 384, endPoint y: 103, distance: 179.4
click at [368, 128] on div "Filters Export No data found Showing 0 results *" at bounding box center [633, 487] width 1260 height 886
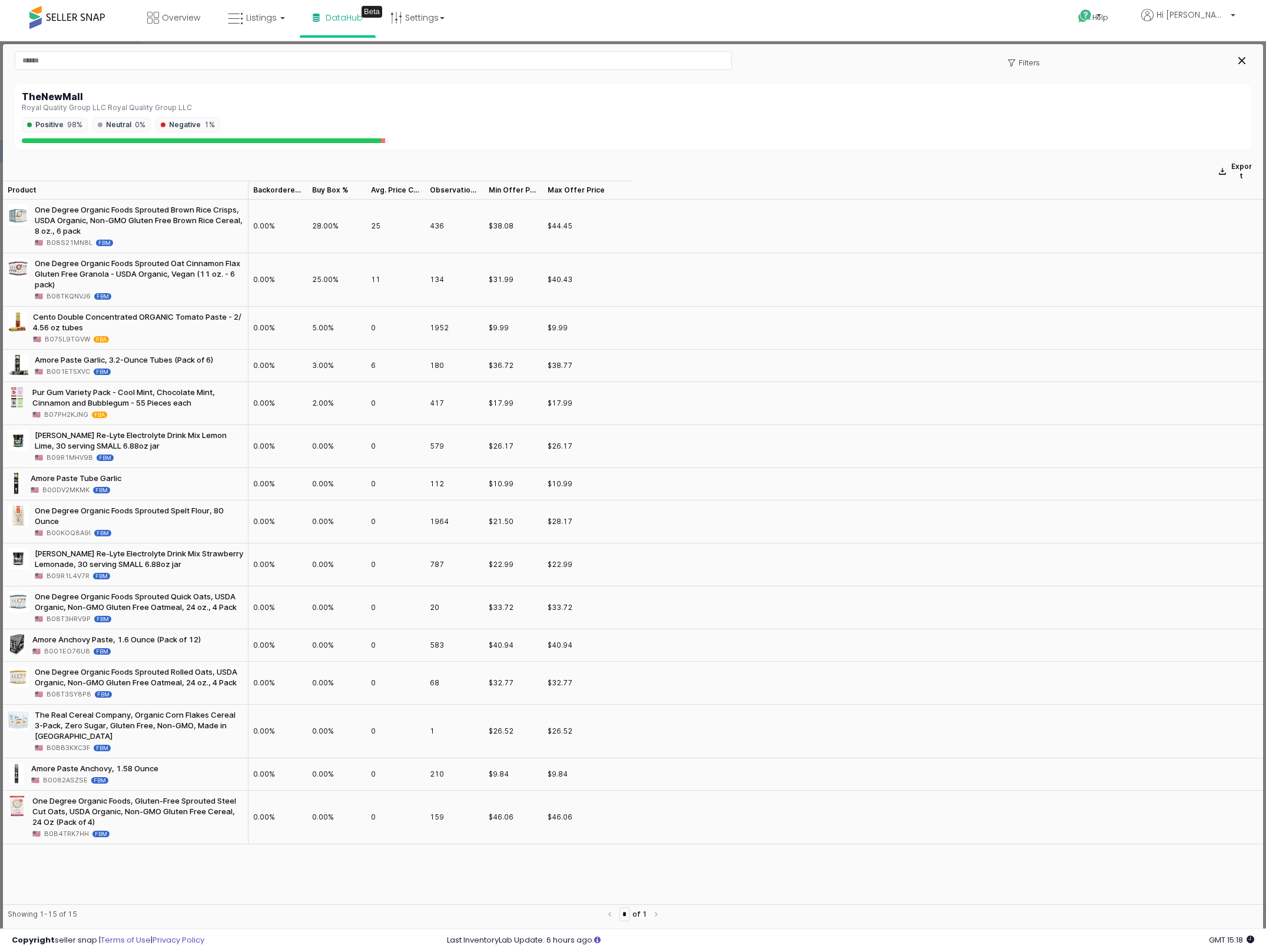
drag, startPoint x: 114, startPoint y: 879, endPoint x: 138, endPoint y: 865, distance: 27.8
click at [134, 875] on div "Product Product Backordered % Backordered % Buy Box % Buy Box % Avg. Price Chan…" at bounding box center [633, 543] width 1260 height 724
click at [1238, 57] on icon "Close" at bounding box center [1241, 60] width 7 height 7
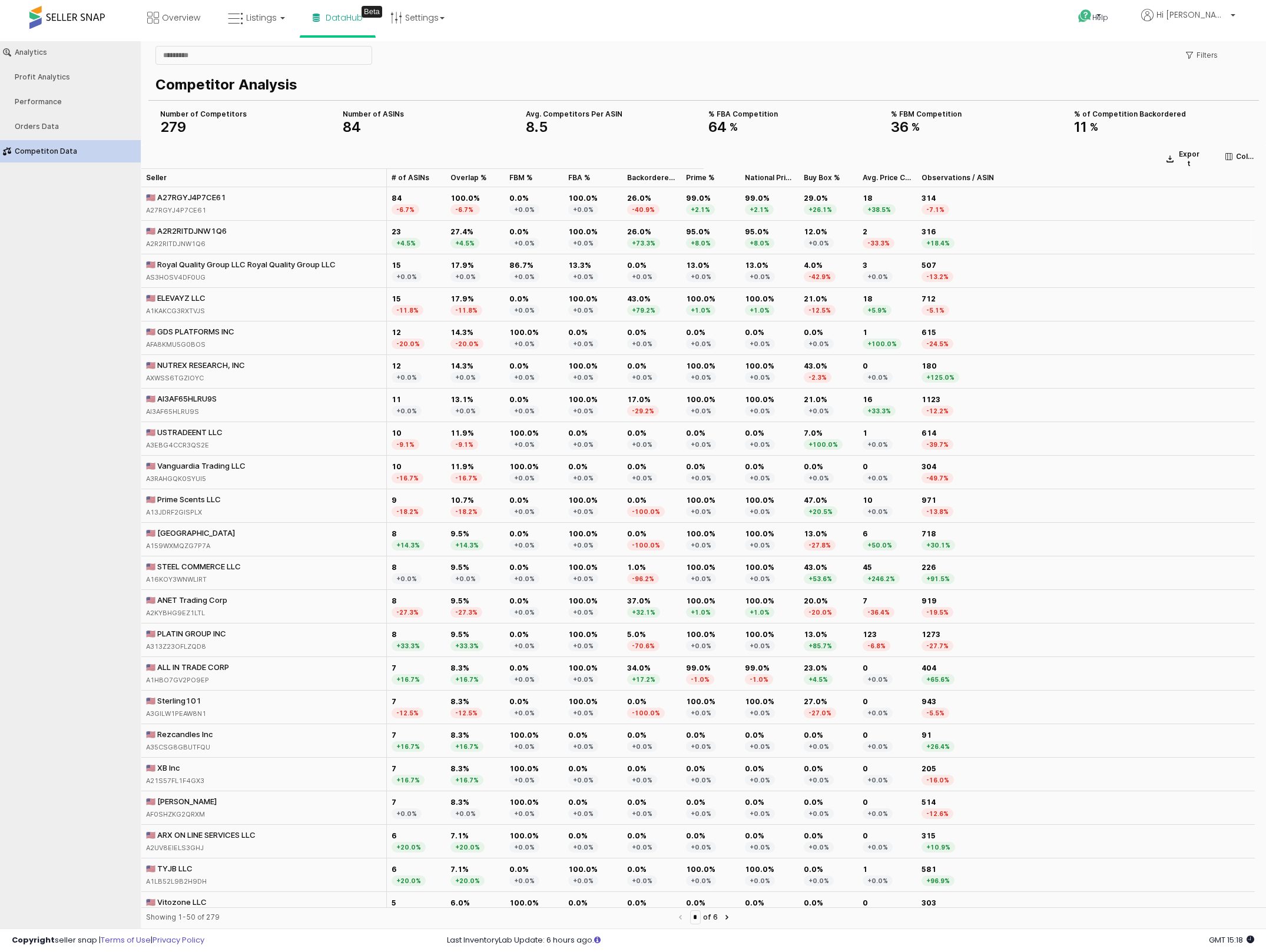
click at [271, 233] on div "🇺🇸 A2R2RITDJNW1Q6 A2R2RITDJNW1Q6" at bounding box center [263, 238] width 246 height 33
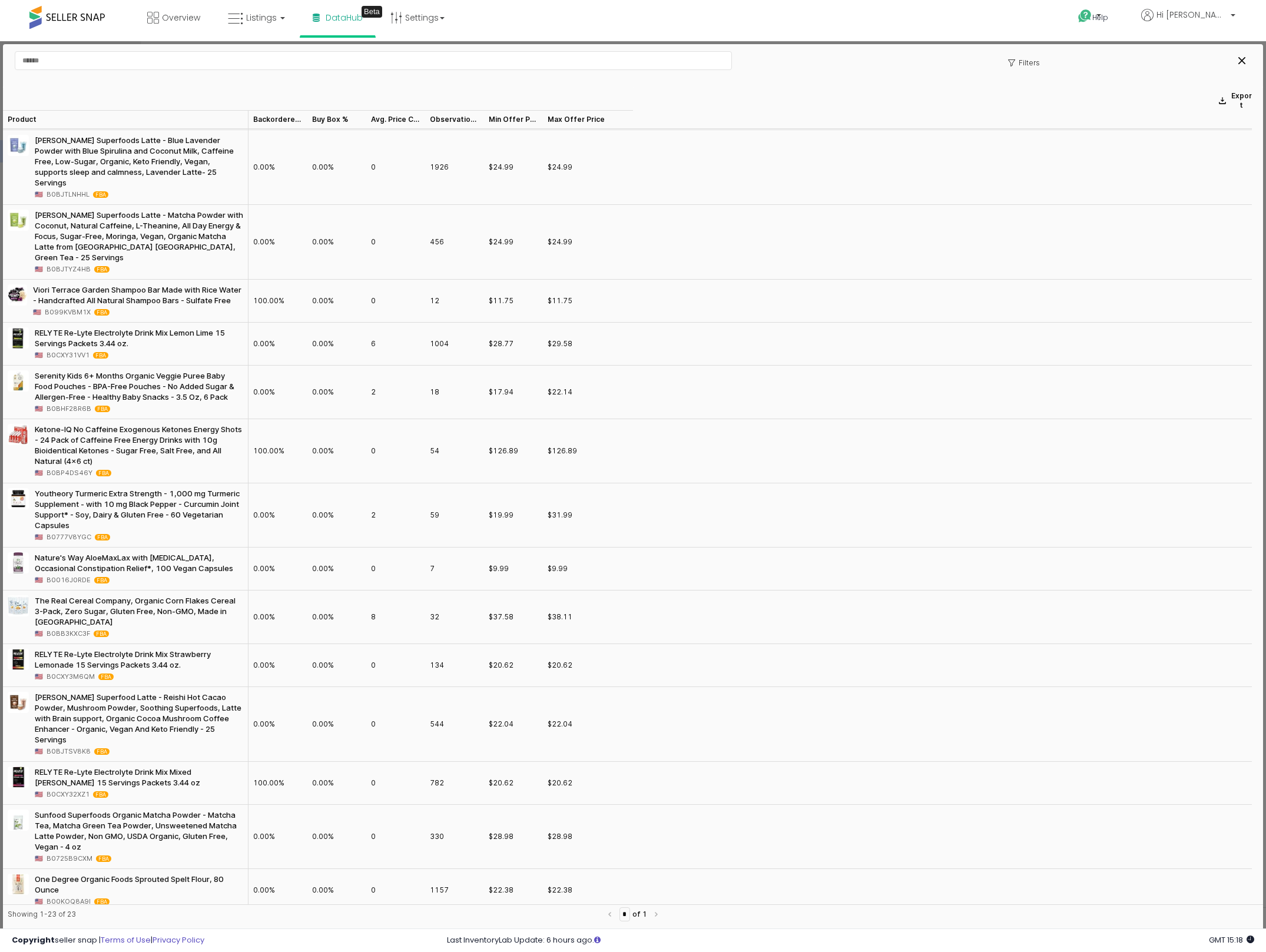
scroll to position [502, 0]
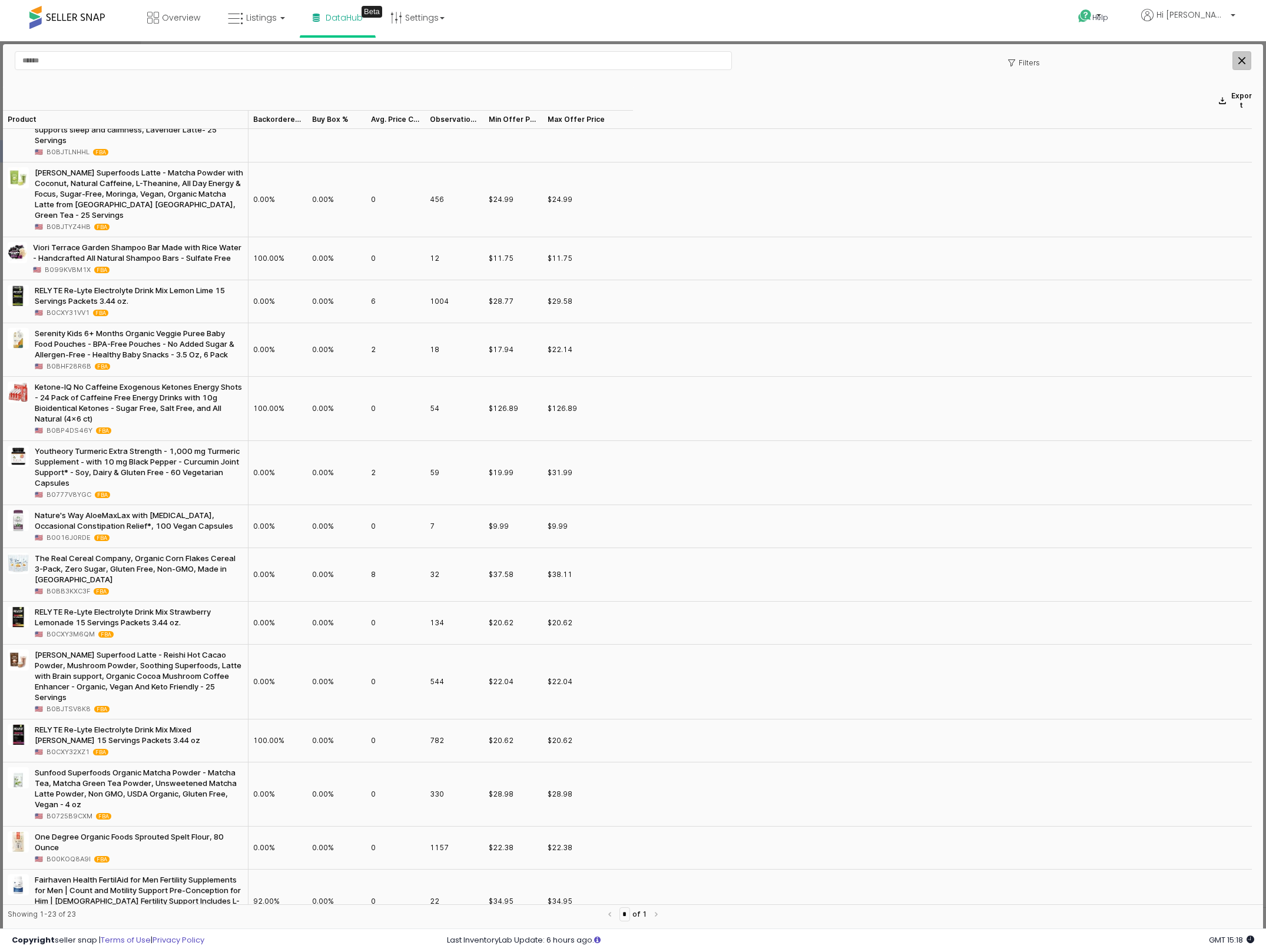
click at [1246, 59] on div "Close" at bounding box center [1242, 61] width 18 height 18
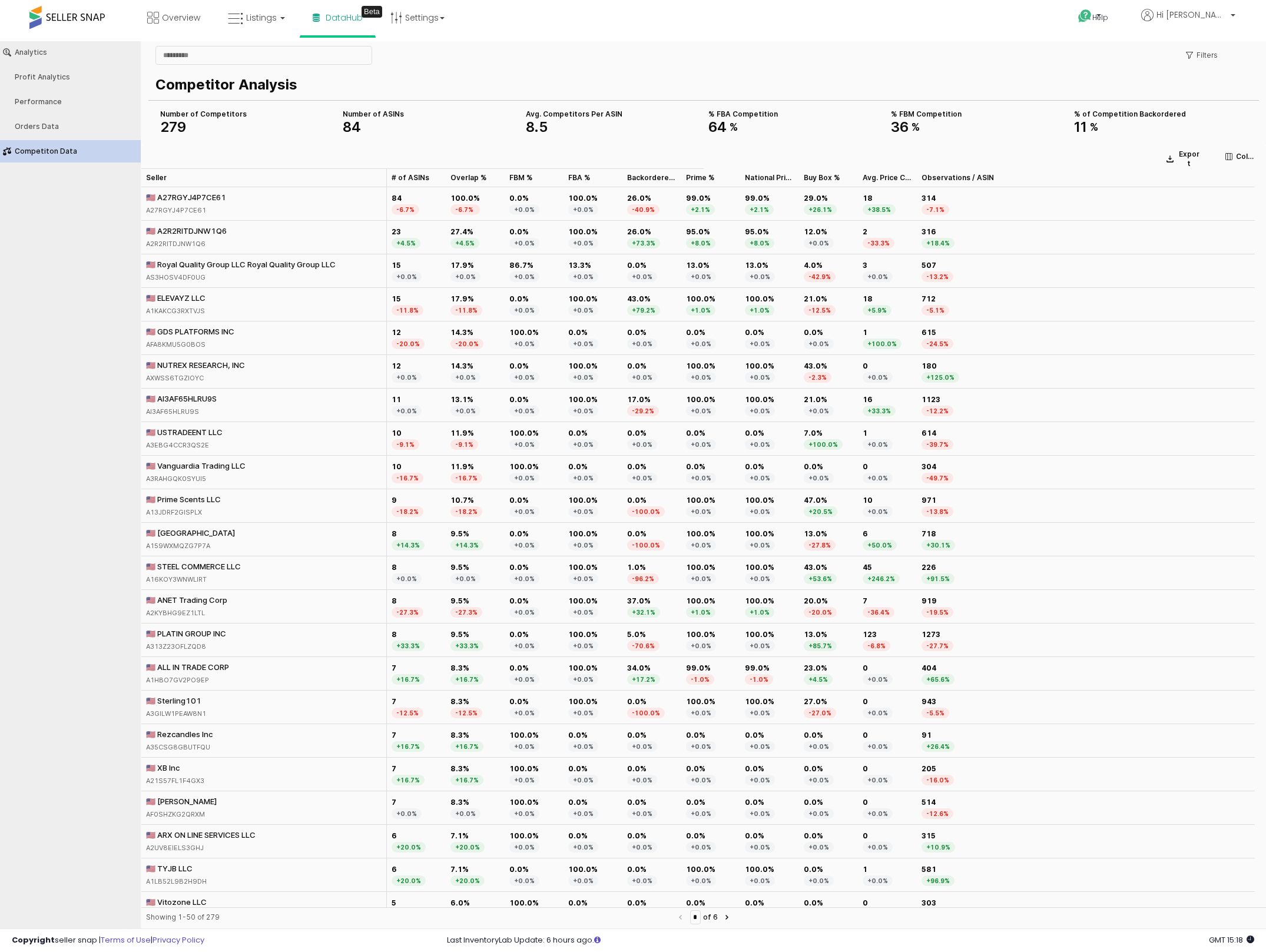
drag, startPoint x: 218, startPoint y: 248, endPoint x: 106, endPoint y: 248, distance: 112.0
click at [106, 248] on div "Analytics Profit Analytics Performance Orders Data Competiton Data Filters Comp…" at bounding box center [633, 487] width 1266 height 892
click at [106, 248] on div "Analytics Profit Analytics Performance Orders Data Competiton Data" at bounding box center [70, 481] width 141 height 881
click at [72, 688] on div "Analytics Profit Analytics Performance Orders Data Competiton Data" at bounding box center [70, 481] width 141 height 881
click at [53, 515] on div "Analytics Profit Analytics Performance Orders Data Competiton Data" at bounding box center [70, 481] width 141 height 881
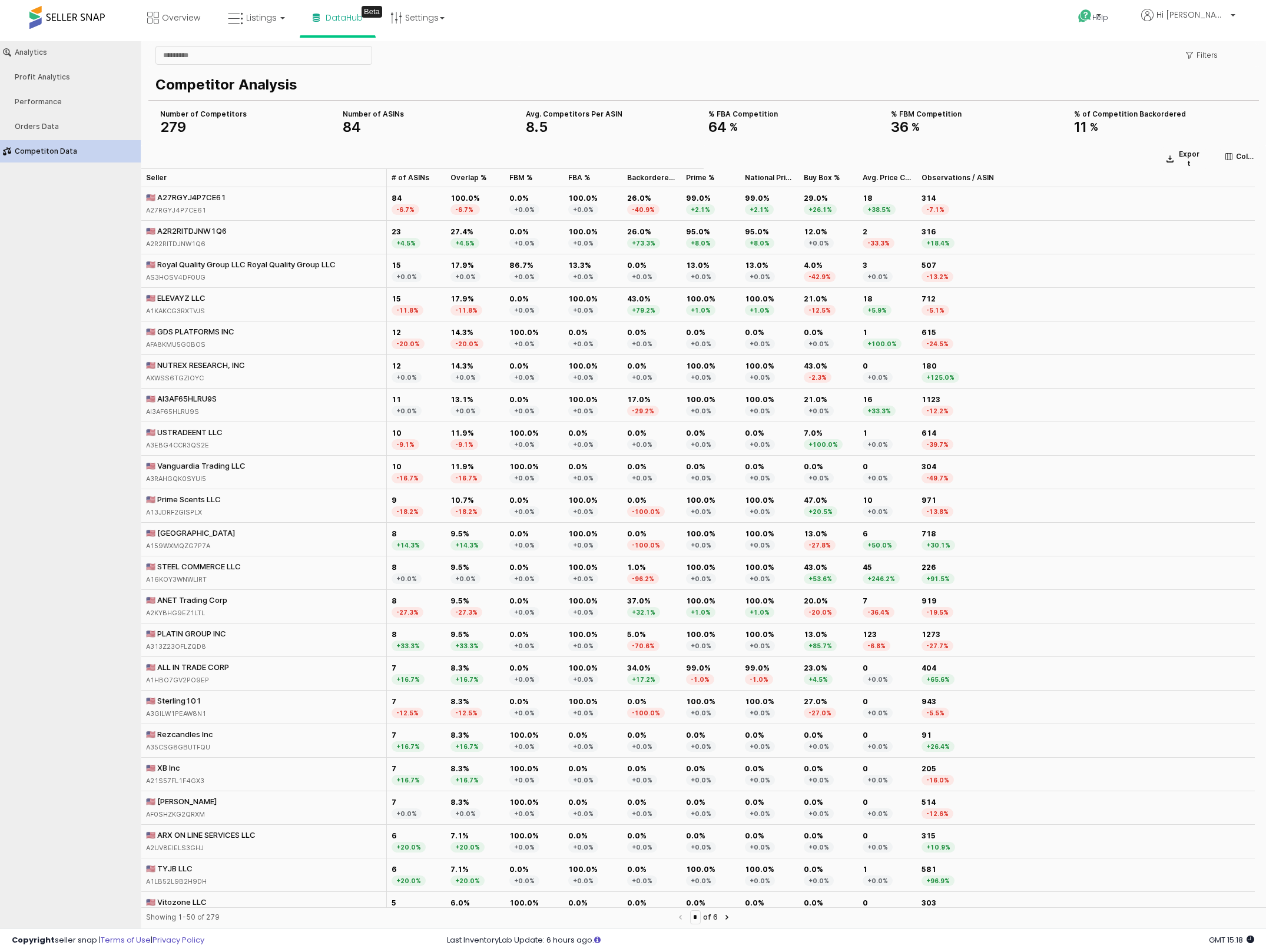
click at [83, 609] on div "Analytics Profit Analytics Performance Orders Data Competiton Data" at bounding box center [70, 481] width 141 height 881
click at [32, 318] on div "Analytics Profit Analytics Performance Orders Data Competiton Data" at bounding box center [70, 481] width 141 height 881
click at [538, 34] on div "Overview Listings DataHub Beta" at bounding box center [410, 24] width 837 height 50
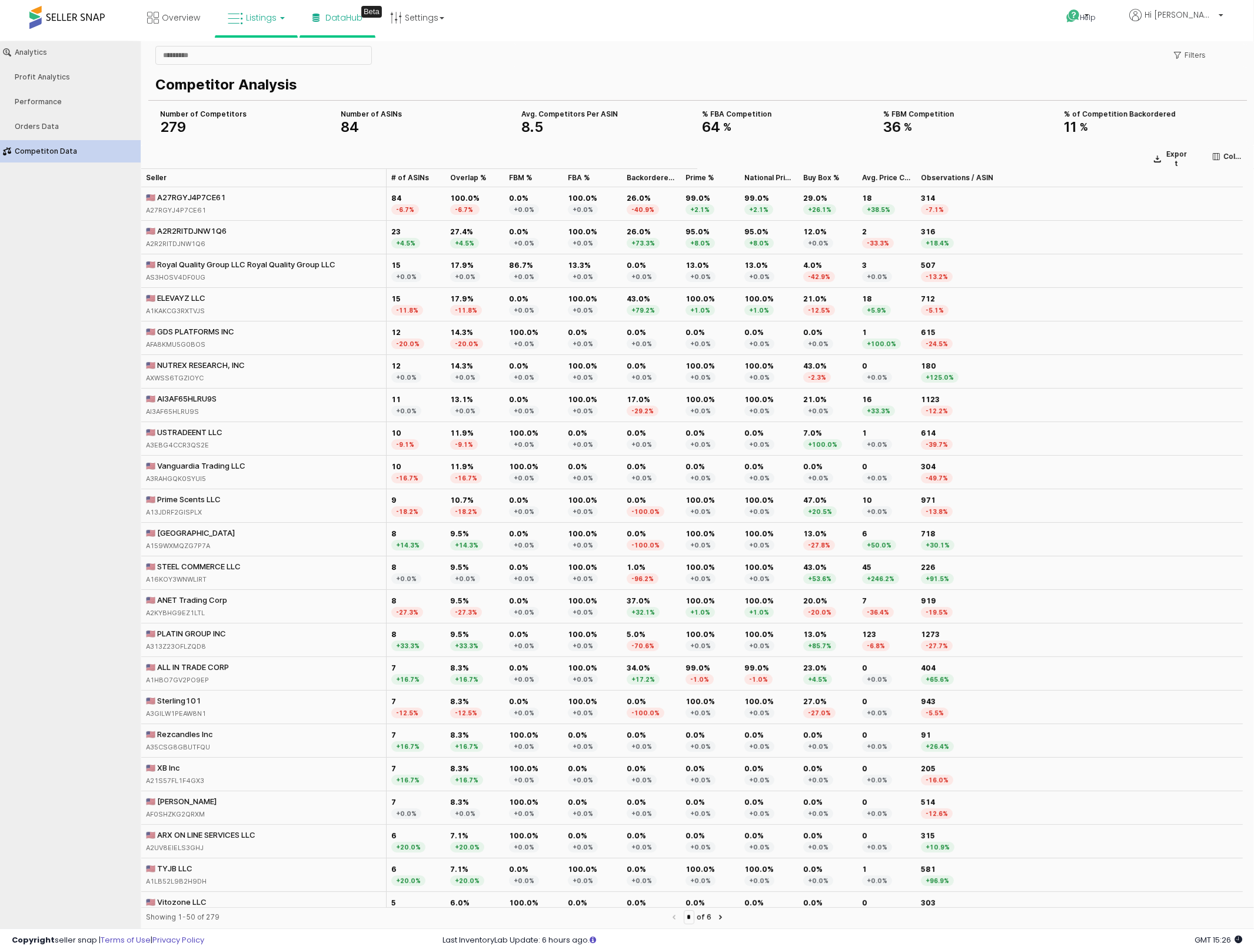
click at [288, 23] on link "Listings" at bounding box center [256, 18] width 74 height 35
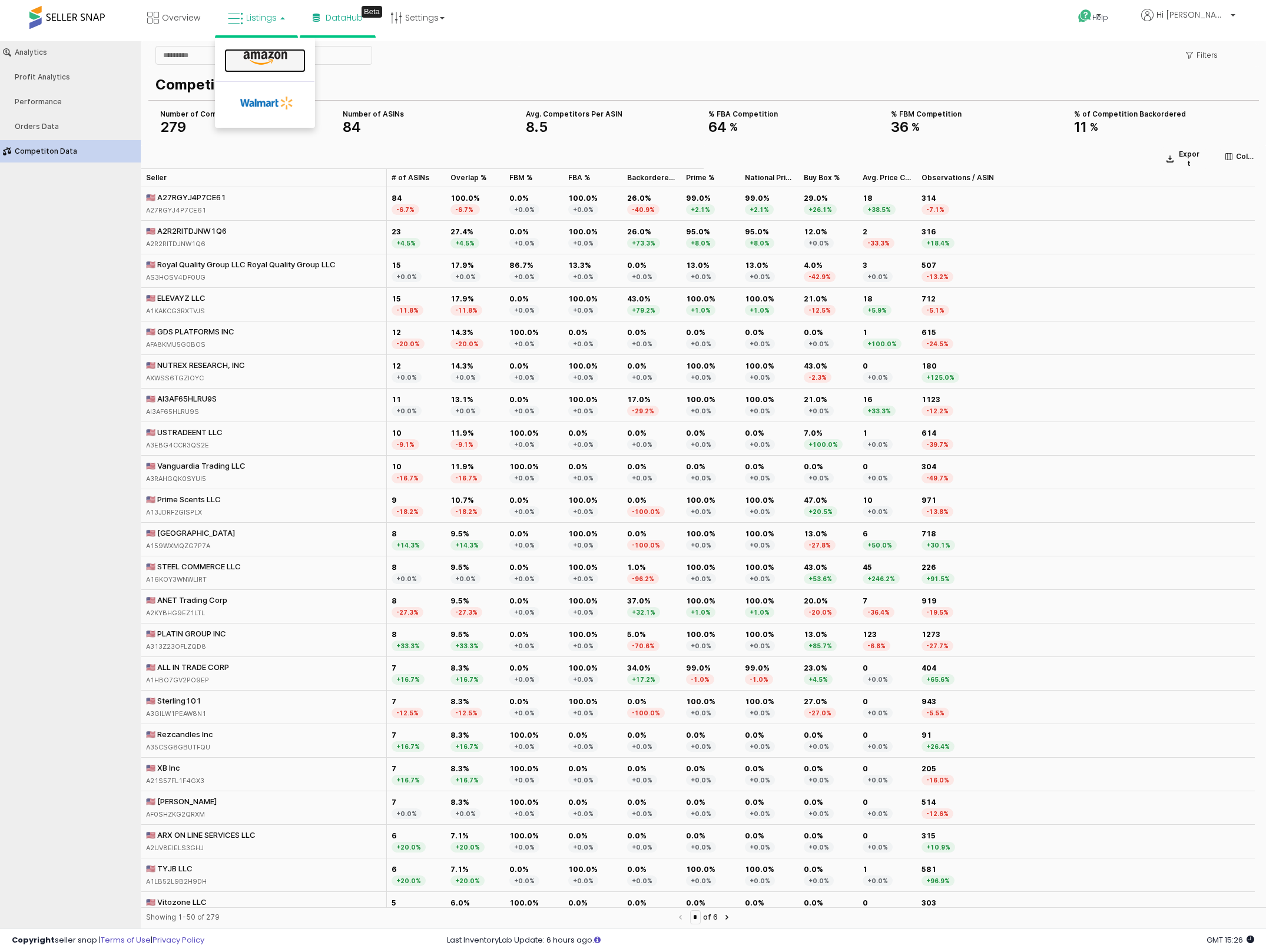
click at [270, 59] on icon at bounding box center [265, 59] width 51 height 16
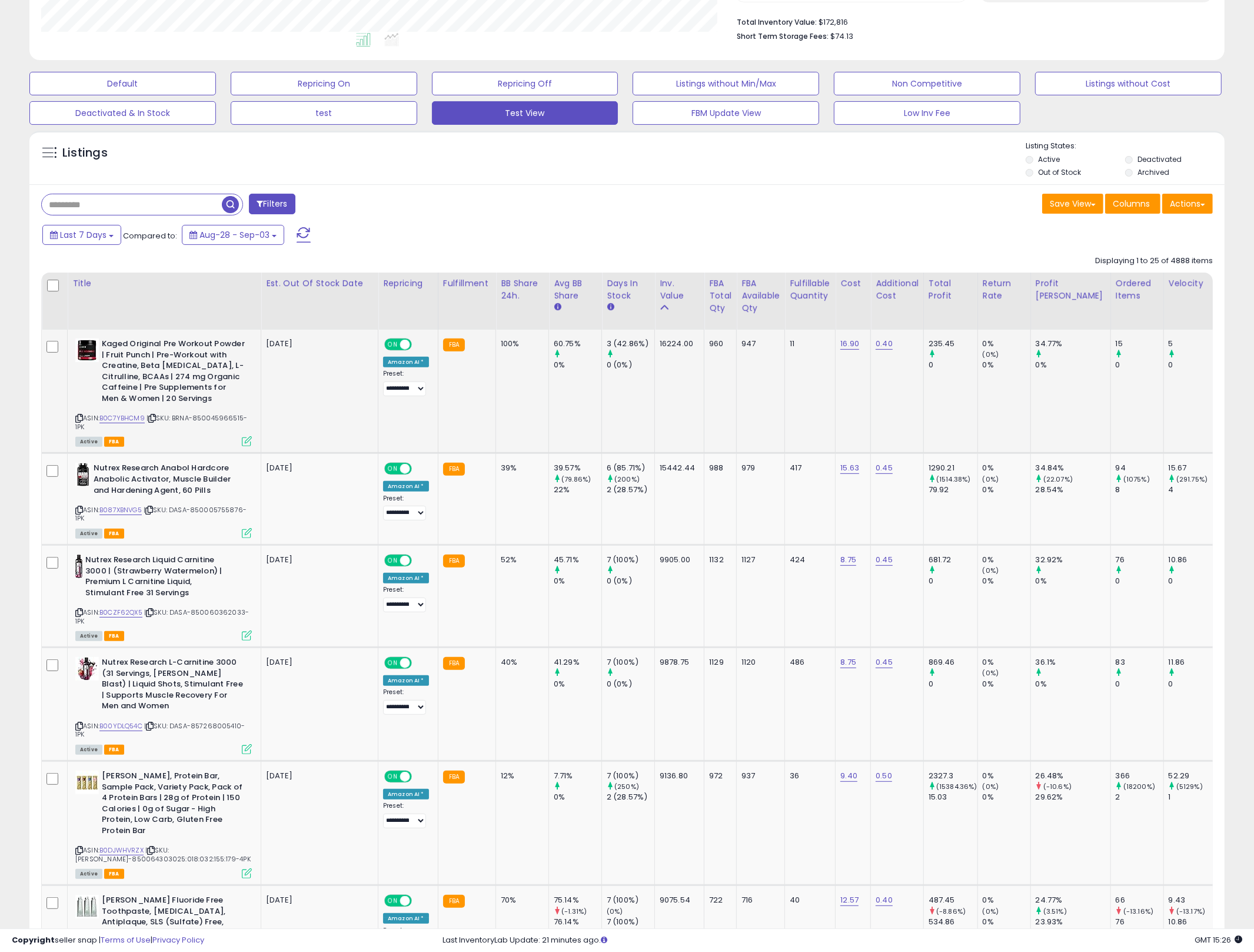
scroll to position [242, 694]
click at [164, 206] on input "text" at bounding box center [132, 204] width 180 height 21
click at [672, 244] on div "Last 7 Days Compared to: Aug-28 - Sep-03" at bounding box center [478, 236] width 878 height 26
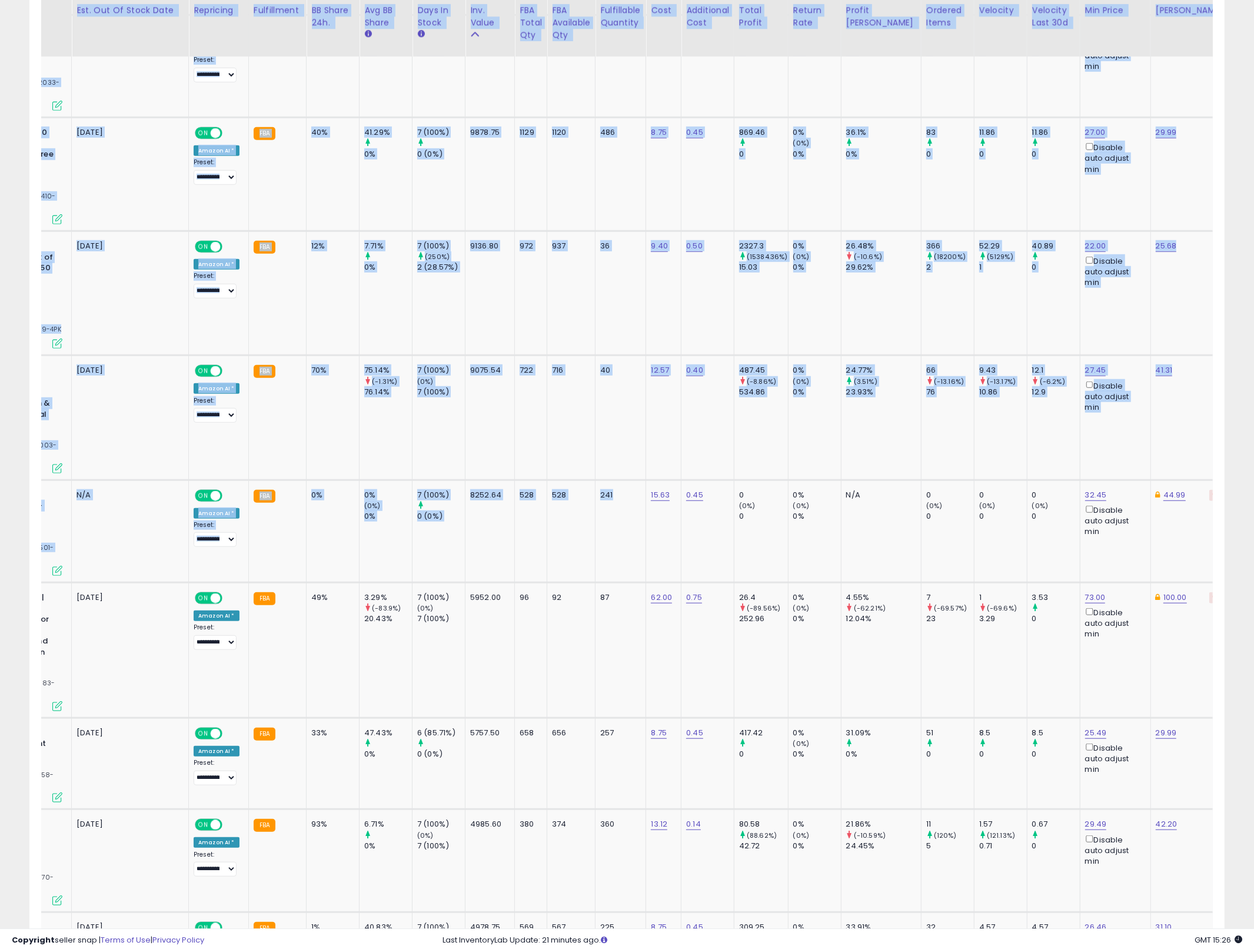
scroll to position [0, 0]
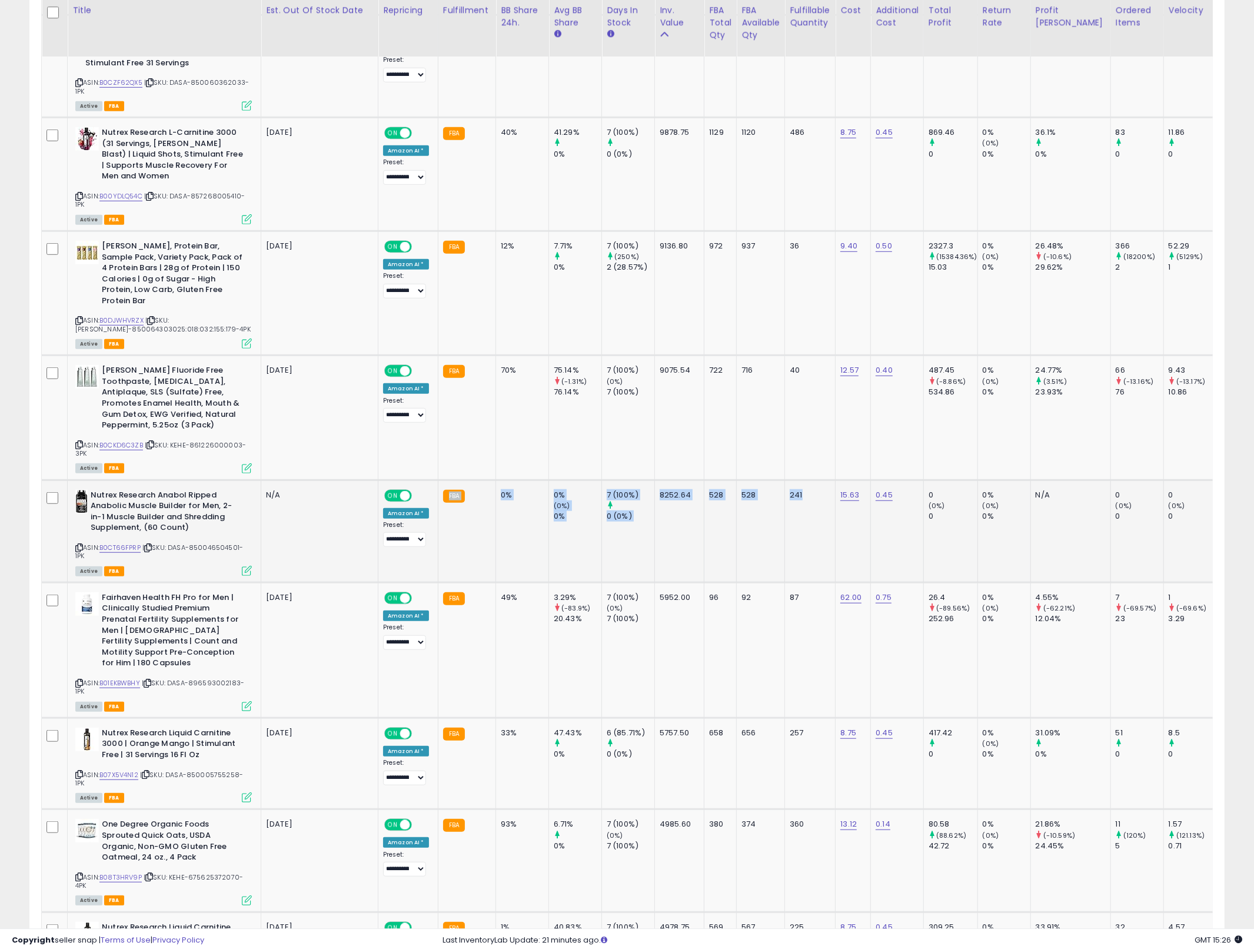
drag, startPoint x: 800, startPoint y: 492, endPoint x: 490, endPoint y: 525, distance: 311.8
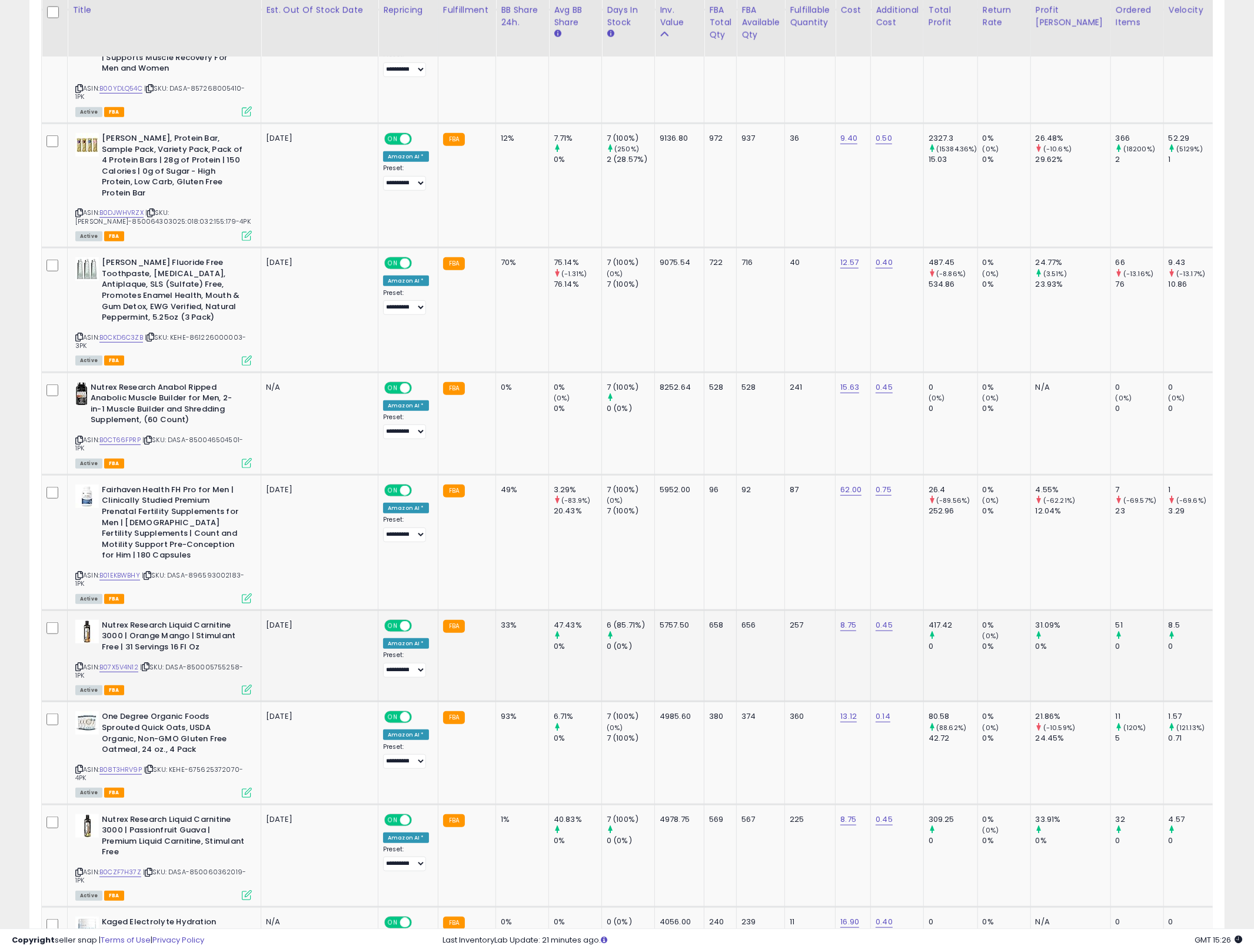
click at [514, 620] on div "33%" at bounding box center [520, 625] width 39 height 11
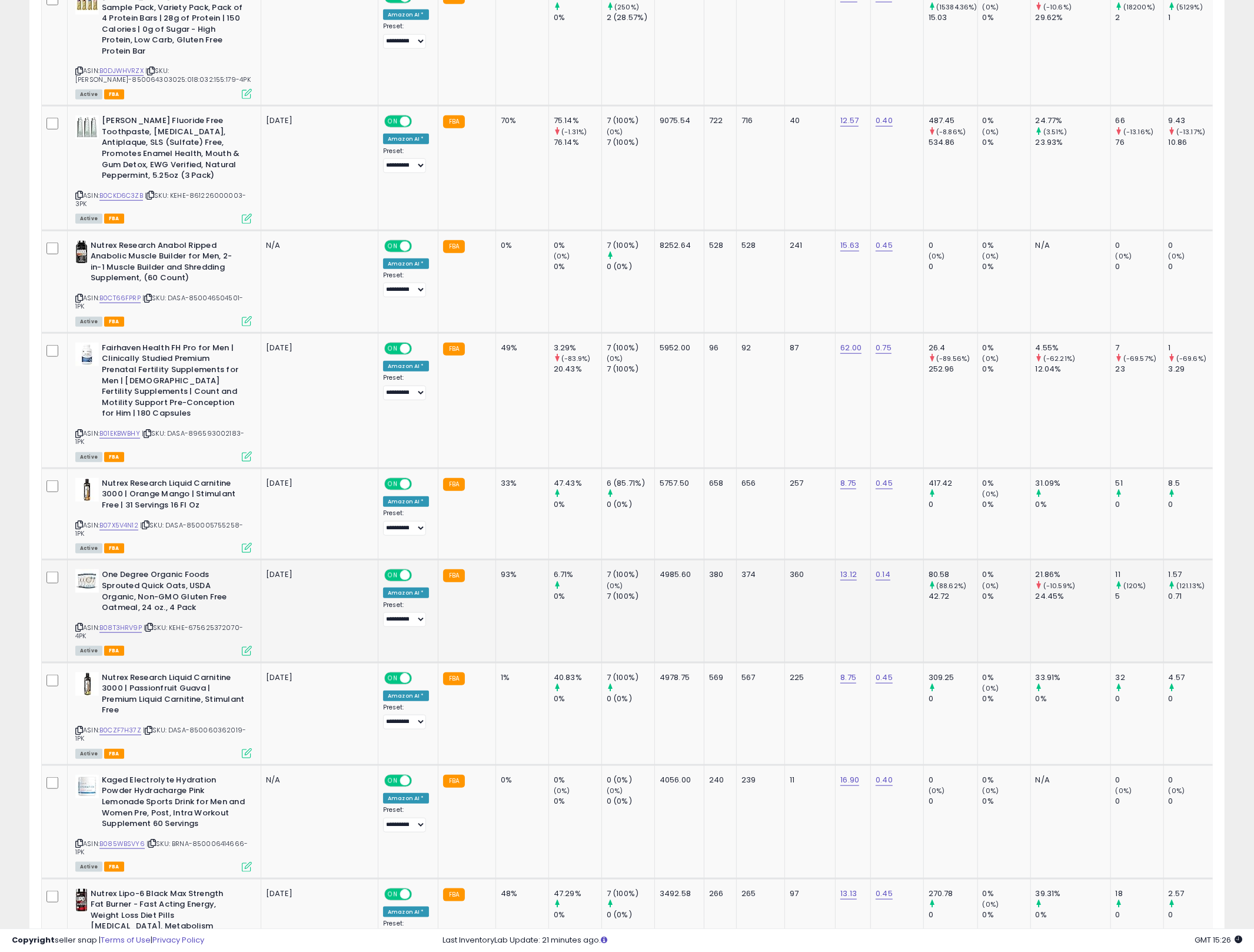
scroll to position [1095, 0]
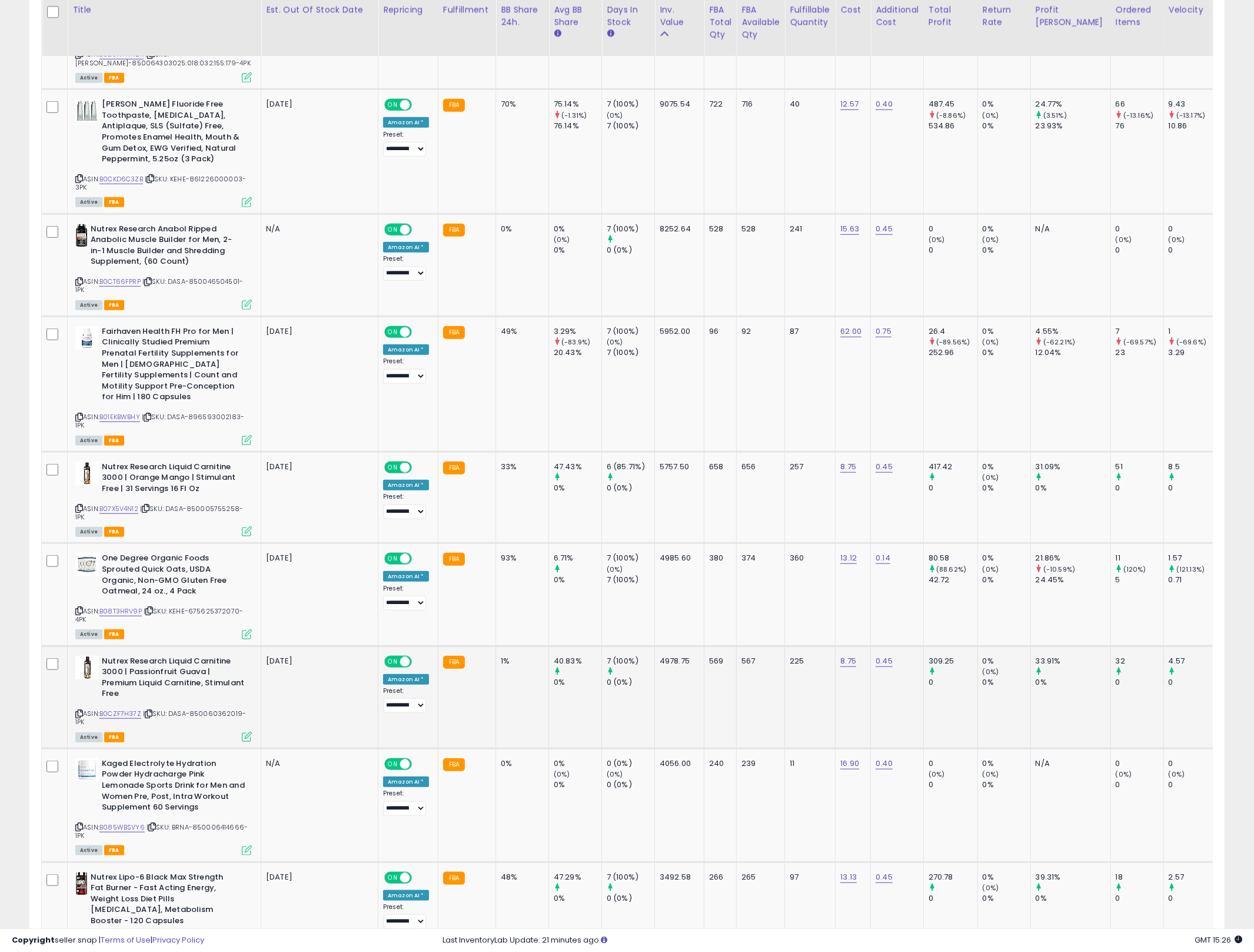
click at [497, 646] on td "1%" at bounding box center [522, 697] width 53 height 103
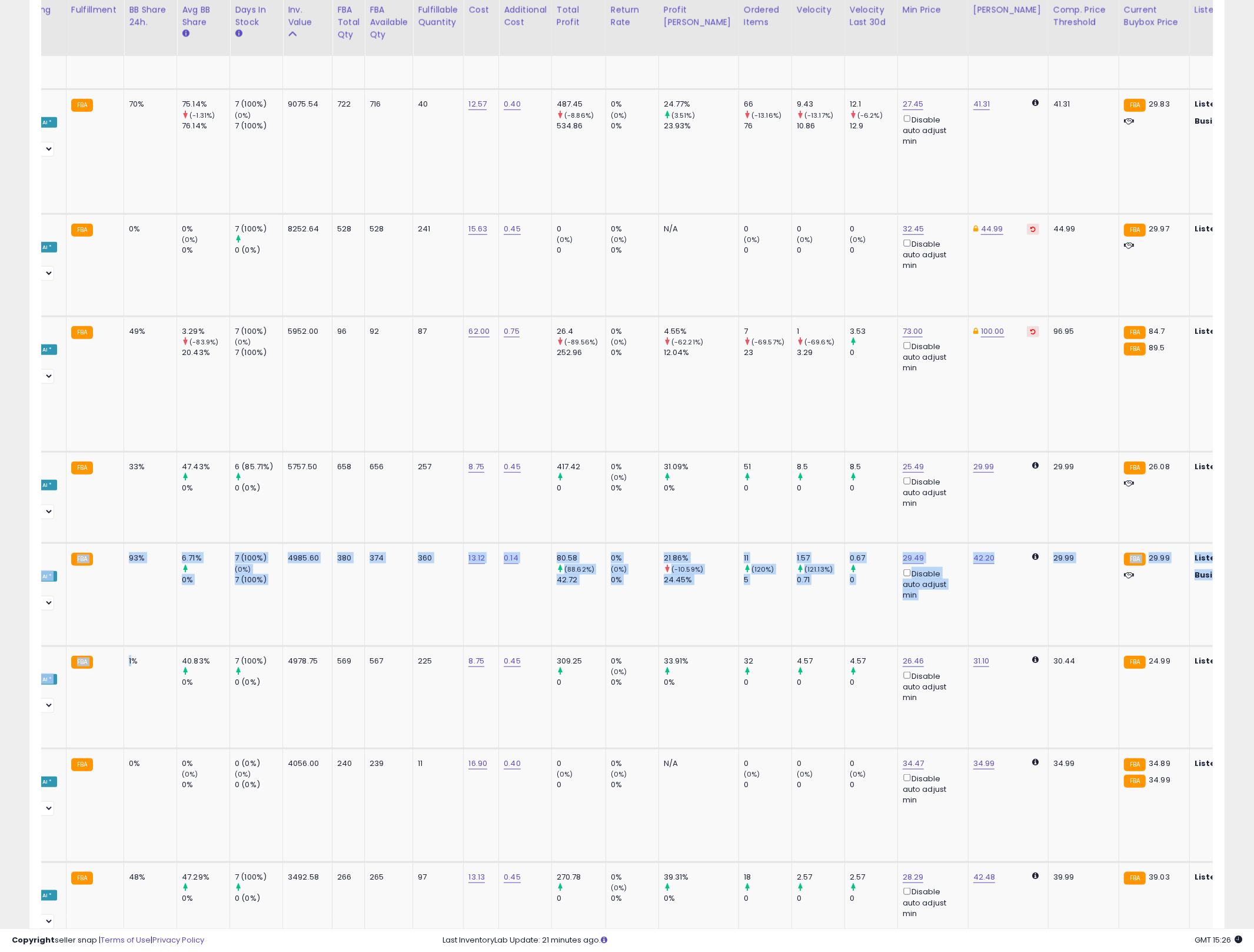
scroll to position [0, 0]
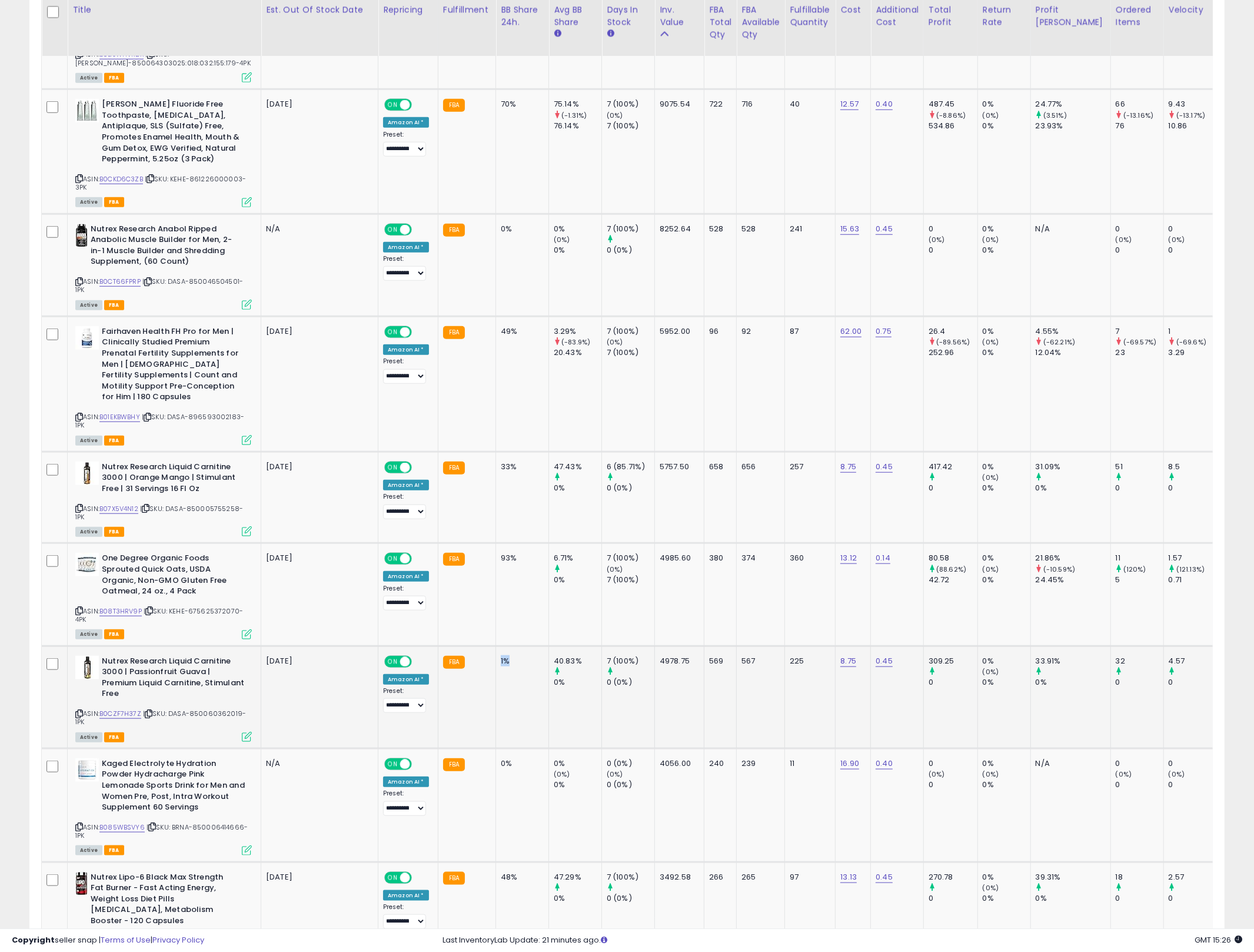
drag, startPoint x: 497, startPoint y: 636, endPoint x: 496, endPoint y: 688, distance: 52.0
click at [496, 688] on td "1%" at bounding box center [522, 697] width 53 height 103
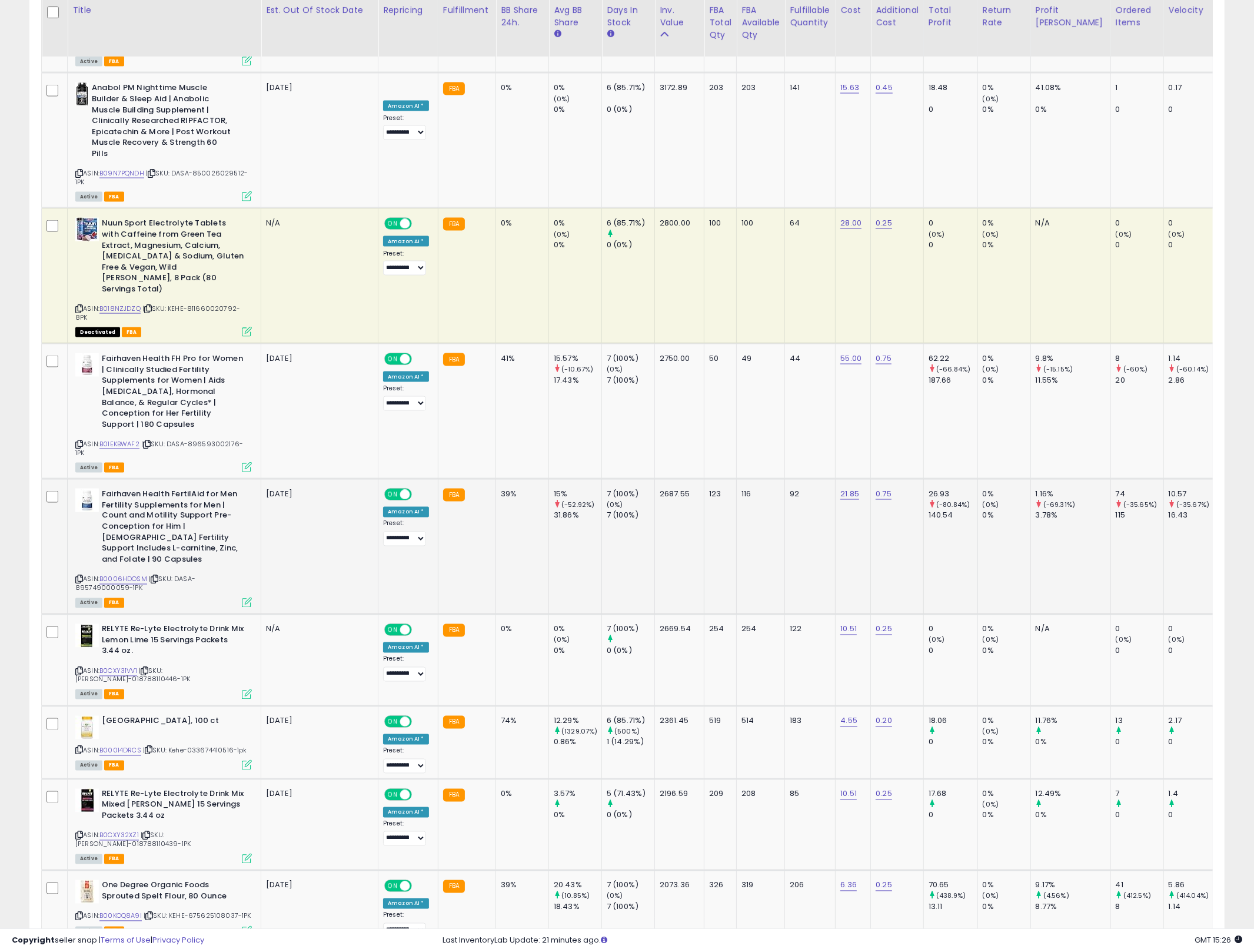
click at [763, 488] on div "116" at bounding box center [758, 493] width 34 height 11
